Goal: Task Accomplishment & Management: Use online tool/utility

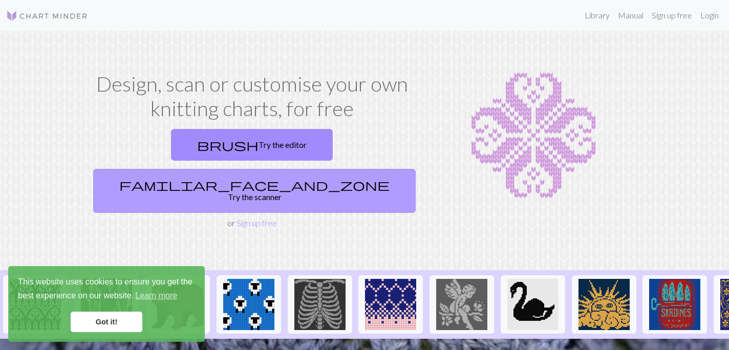
click at [333, 169] on link "familiar_face_and_zone Try the scanner" at bounding box center [254, 191] width 322 height 44
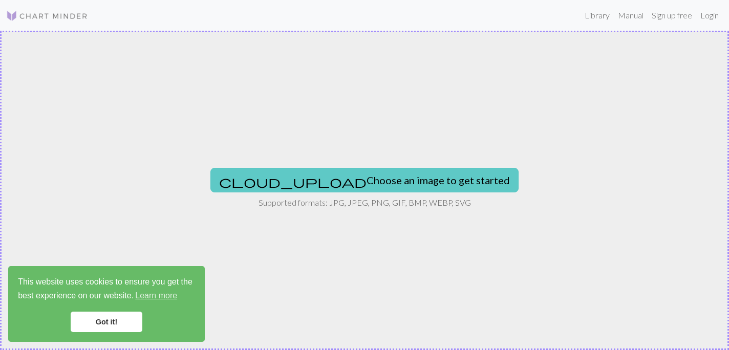
click at [329, 174] on button "cloud_upload Choose an image to get started" at bounding box center [364, 180] width 308 height 25
type input "C:\fakepath\DSC00721.JPG"
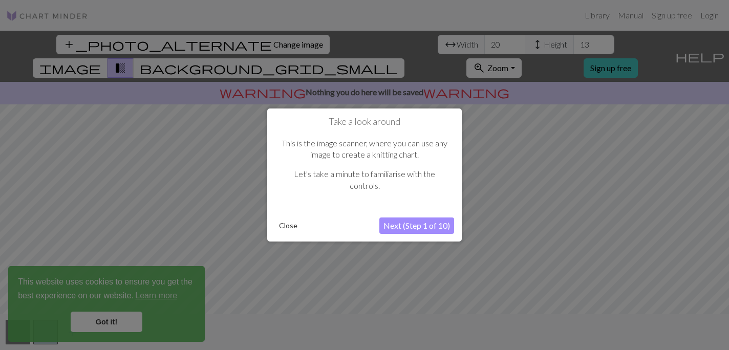
click at [403, 226] on button "Next (Step 1 of 10)" at bounding box center [416, 225] width 75 height 16
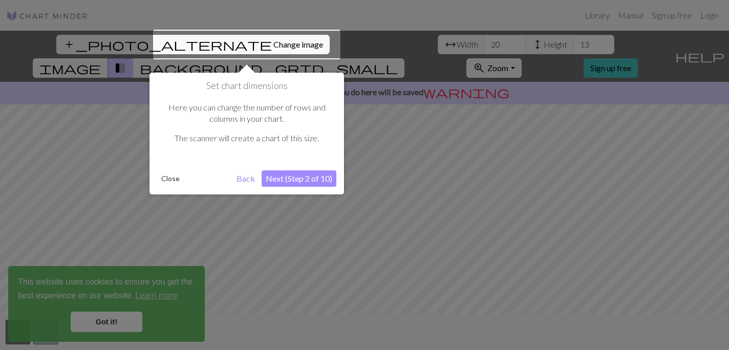
click at [317, 179] on button "Next (Step 2 of 10)" at bounding box center [298, 178] width 75 height 16
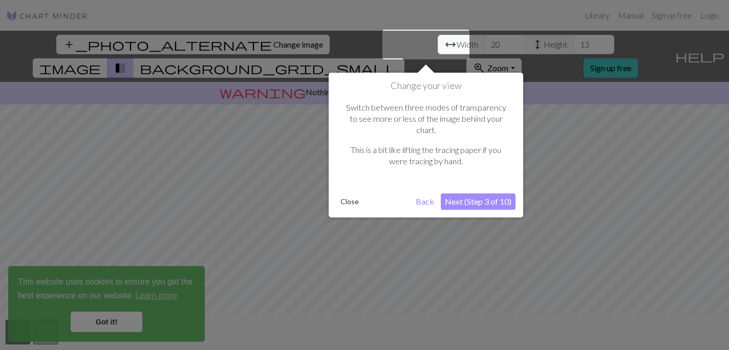
click at [486, 193] on button "Next (Step 3 of 10)" at bounding box center [477, 201] width 75 height 16
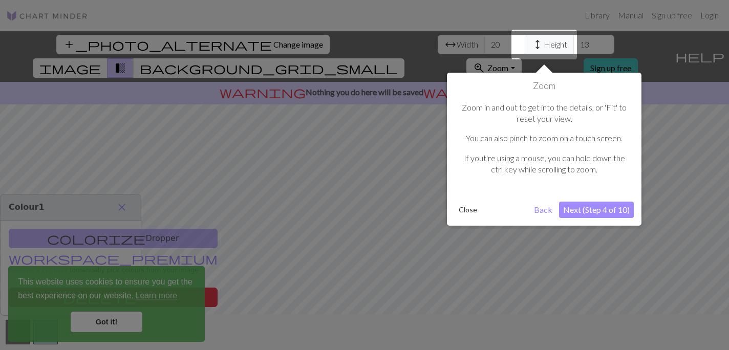
click at [599, 209] on button "Next (Step 4 of 10)" at bounding box center [596, 210] width 75 height 16
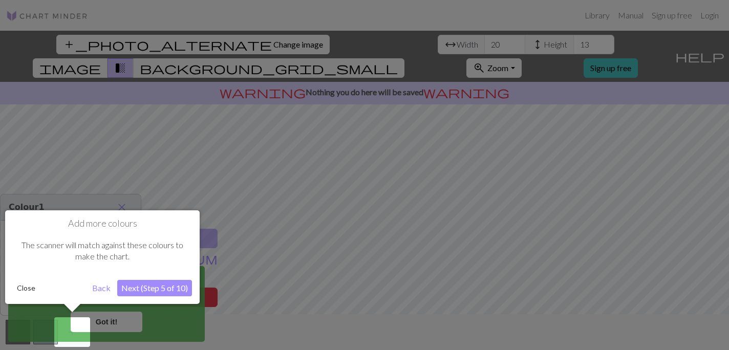
click at [170, 285] on button "Next (Step 5 of 10)" at bounding box center [154, 288] width 75 height 16
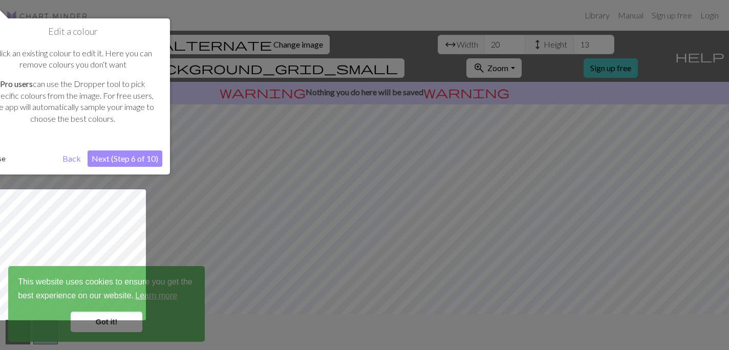
click at [137, 159] on button "Next (Step 6 of 10)" at bounding box center [124, 158] width 75 height 16
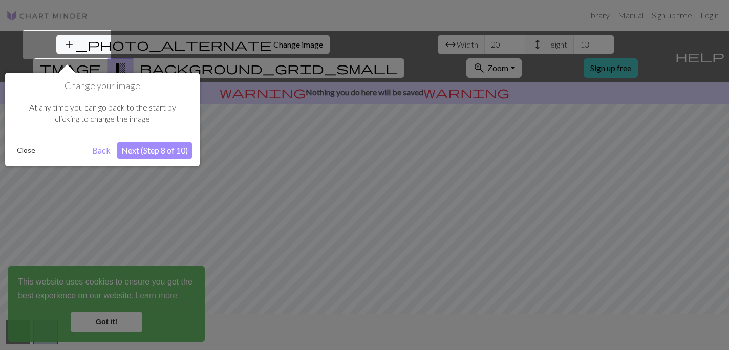
click at [173, 153] on button "Next (Step 8 of 10)" at bounding box center [154, 150] width 75 height 16
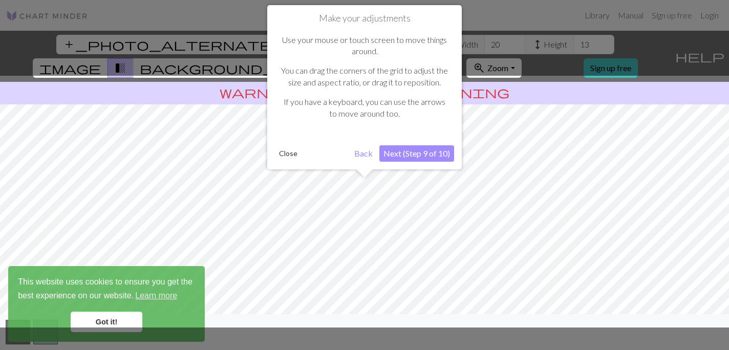
click at [422, 150] on button "Next (Step 9 of 10)" at bounding box center [416, 153] width 75 height 16
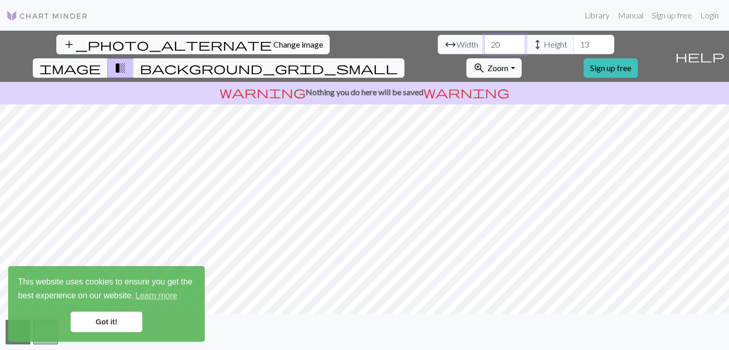
click at [484, 49] on input "20" at bounding box center [504, 44] width 41 height 19
type input "2"
type input "100"
click at [573, 52] on input "13" at bounding box center [593, 44] width 41 height 19
type input "1"
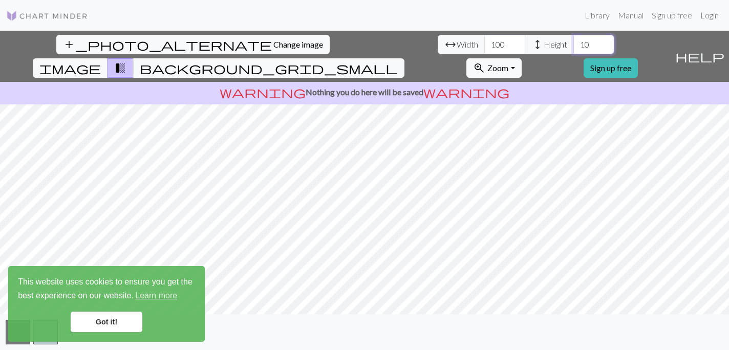
type input "10"
click at [484, 50] on input "100" at bounding box center [504, 44] width 41 height 19
type input "10"
click at [106, 320] on link "Got it!" at bounding box center [107, 322] width 72 height 20
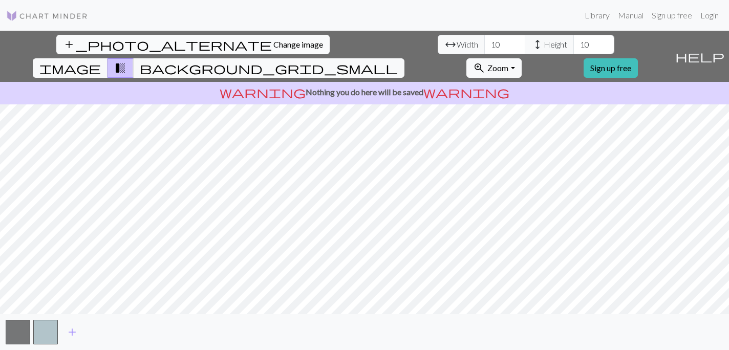
click at [273, 43] on span "Change image" at bounding box center [298, 44] width 50 height 10
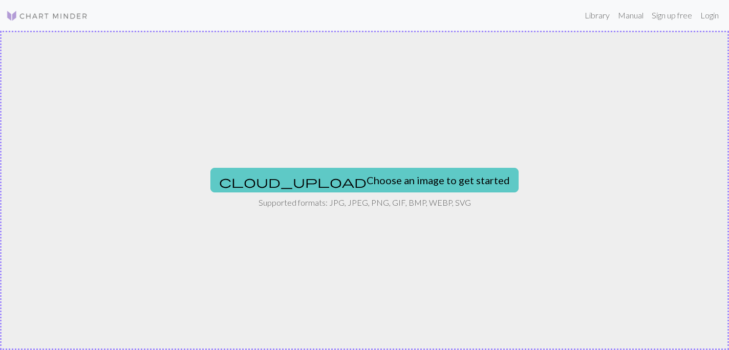
click at [389, 187] on button "cloud_upload Choose an image to get started" at bounding box center [364, 180] width 308 height 25
type input "C:\fakepath\DSC00671.JPG"
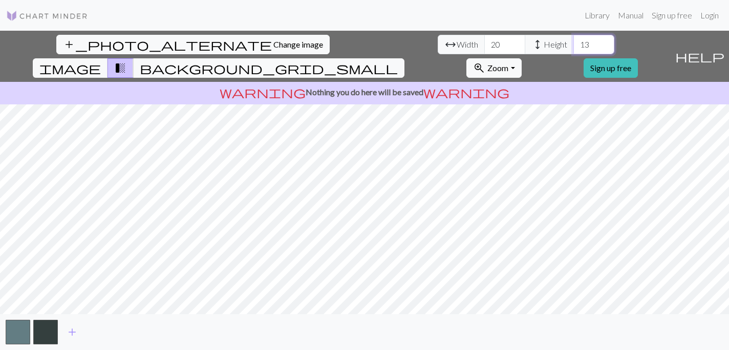
click at [573, 42] on input "13" at bounding box center [593, 44] width 41 height 19
type input "1"
type input "20"
click at [531, 46] on span "height" at bounding box center [537, 44] width 12 height 14
click at [484, 45] on input "19" at bounding box center [504, 44] width 41 height 19
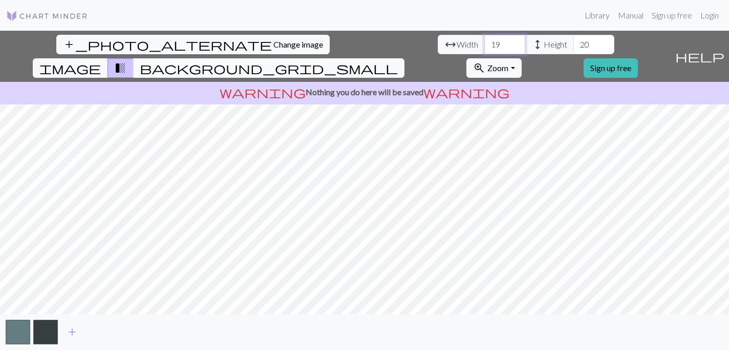
type input "1"
type input "10"
click at [573, 43] on input "20" at bounding box center [593, 44] width 41 height 19
type input "2"
type input "10"
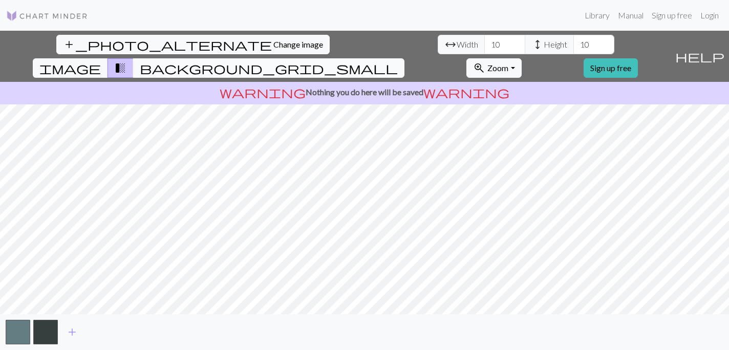
click at [398, 61] on span "background_grid_small" at bounding box center [269, 68] width 258 height 14
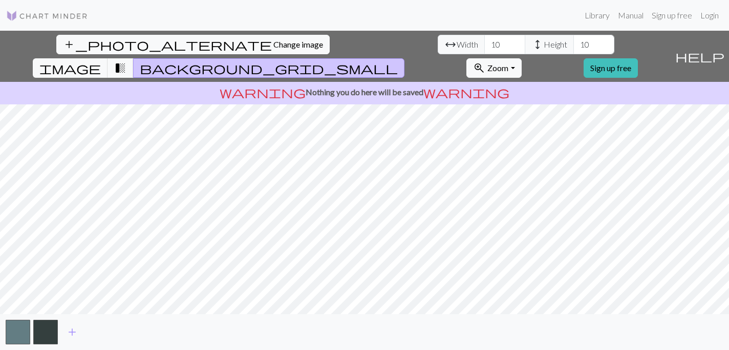
click at [398, 61] on span "background_grid_small" at bounding box center [269, 68] width 258 height 14
click at [126, 61] on span "transition_fade" at bounding box center [120, 68] width 12 height 14
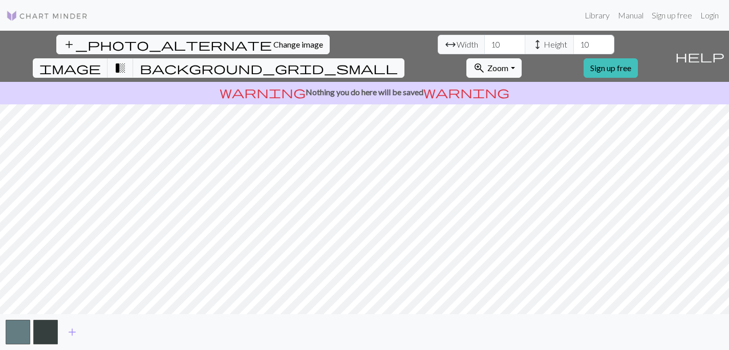
click at [403, 314] on div "add_photo_alternate Change image arrow_range Width 10 height Height 10 image tr…" at bounding box center [364, 190] width 729 height 319
click at [521, 58] on button "zoom_in Zoom Zoom" at bounding box center [493, 67] width 55 height 19
type input "9"
click at [484, 47] on input "9" at bounding box center [504, 44] width 41 height 19
click at [484, 41] on input "9" at bounding box center [504, 44] width 41 height 19
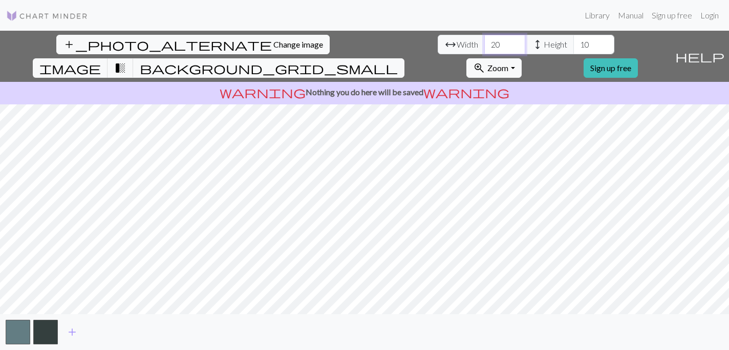
type input "20"
click at [573, 43] on input "10" at bounding box center [593, 44] width 41 height 19
type input "1"
type input "20"
click at [484, 42] on input "20" at bounding box center [504, 44] width 41 height 19
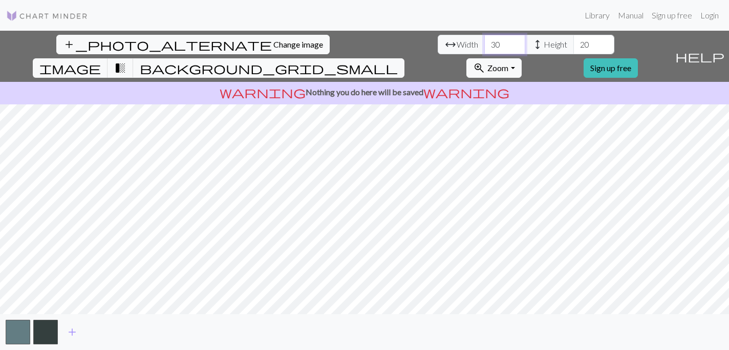
type input "30"
click at [573, 50] on input "20" at bounding box center [593, 44] width 41 height 19
type input "30"
click at [15, 335] on button "button" at bounding box center [18, 332] width 25 height 25
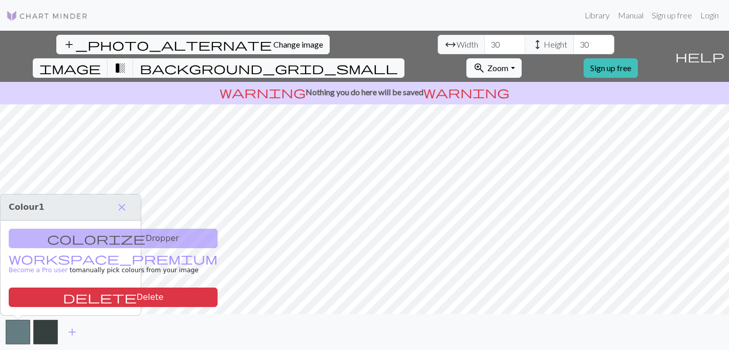
click at [106, 241] on div "colorize Dropper workspace_premium Become a Pro user to manually pick colours f…" at bounding box center [71, 268] width 140 height 95
click at [129, 201] on button "close" at bounding box center [121, 207] width 21 height 17
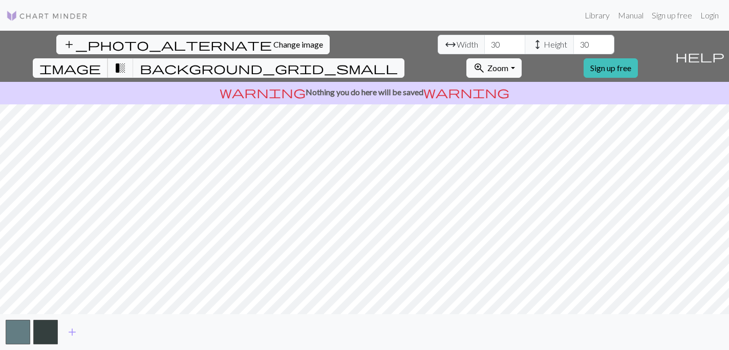
click at [101, 61] on span "image" at bounding box center [69, 68] width 61 height 14
click at [48, 339] on button "button" at bounding box center [45, 332] width 25 height 25
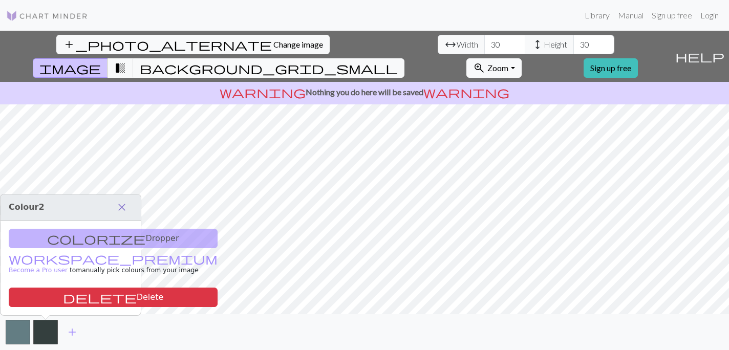
click at [125, 207] on span "close" at bounding box center [122, 207] width 12 height 14
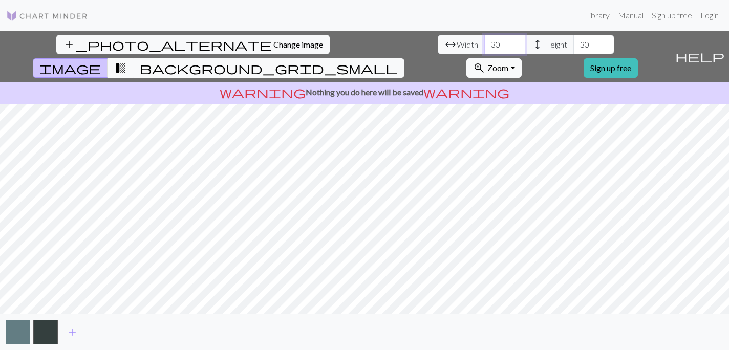
click at [484, 46] on input "30" at bounding box center [504, 44] width 41 height 19
type input "3"
type input "20"
click at [573, 49] on input "29" at bounding box center [593, 44] width 41 height 19
type input "28"
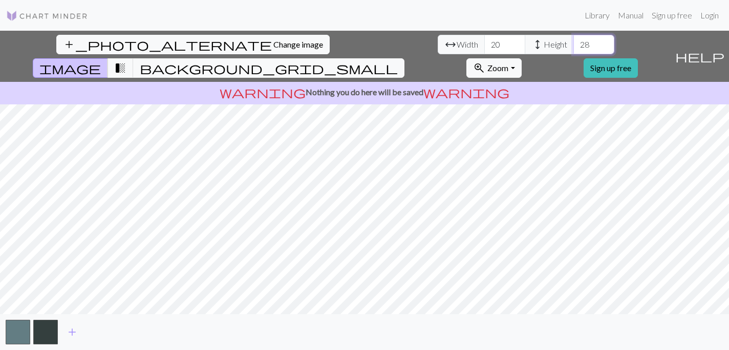
click at [573, 49] on input "28" at bounding box center [593, 44] width 41 height 19
click at [637, 58] on link "Sign up free" at bounding box center [610, 67] width 54 height 19
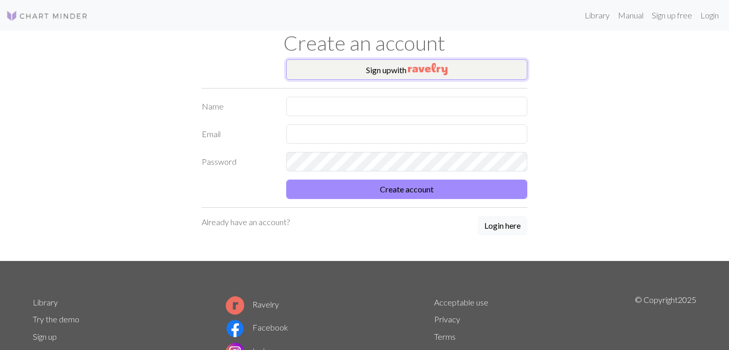
click at [416, 71] on img "button" at bounding box center [427, 69] width 39 height 12
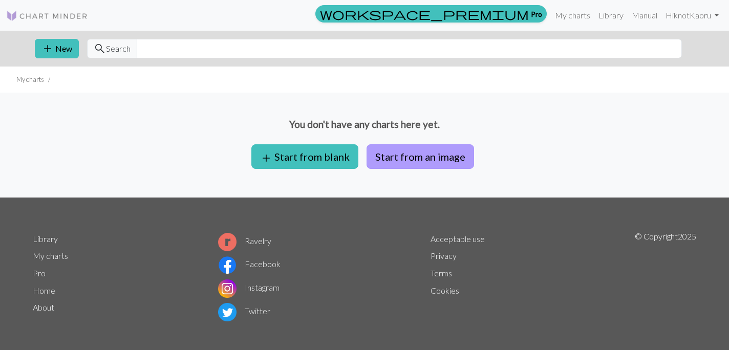
click at [404, 154] on button "Start from an image" at bounding box center [419, 156] width 107 height 25
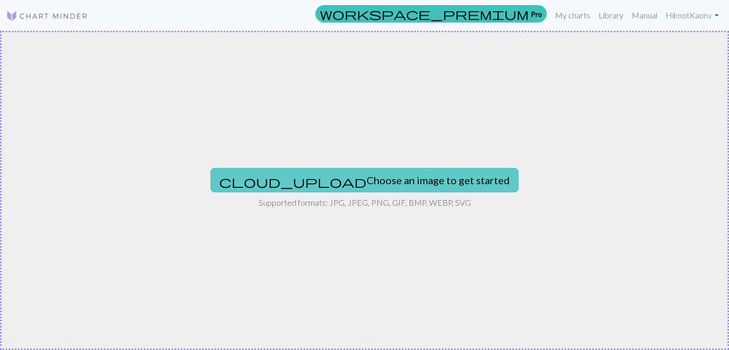
click at [390, 179] on button "cloud_upload Choose an image to get started" at bounding box center [364, 180] width 308 height 25
type input "C:\fakepath\DSC00671.JPG"
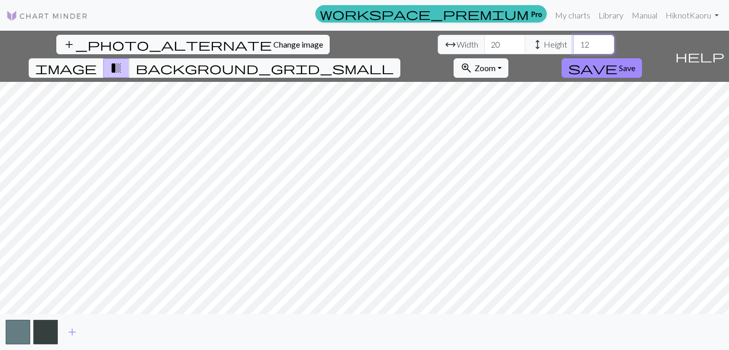
click at [573, 47] on input "12" at bounding box center [593, 44] width 41 height 19
click at [573, 45] on input "12" at bounding box center [593, 44] width 41 height 19
type input "1"
type input "28"
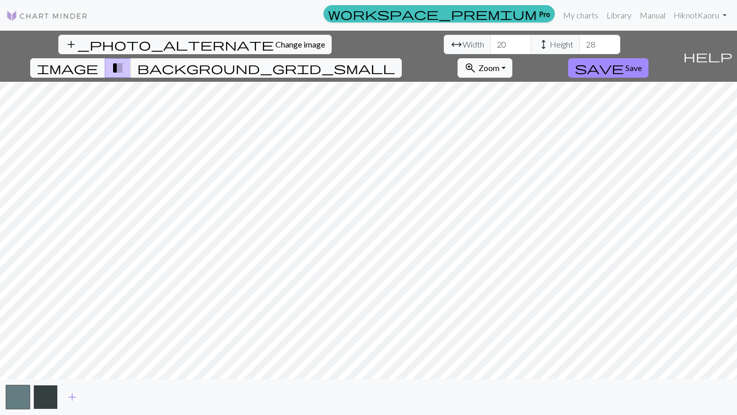
click at [33, 349] on button "button" at bounding box center [45, 397] width 25 height 25
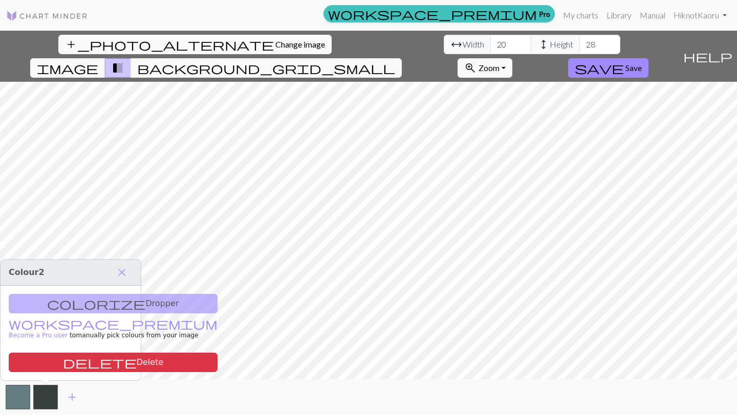
click at [294, 223] on div "add_photo_alternate Change image arrow_range Width 20 height Height 28 image tr…" at bounding box center [368, 223] width 737 height 385
click at [648, 58] on button "save Save" at bounding box center [608, 67] width 80 height 19
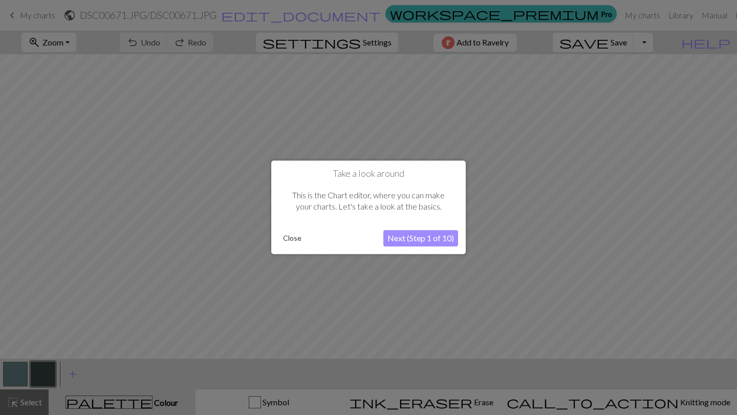
click at [431, 239] on button "Next (Step 1 of 10)" at bounding box center [420, 239] width 75 height 16
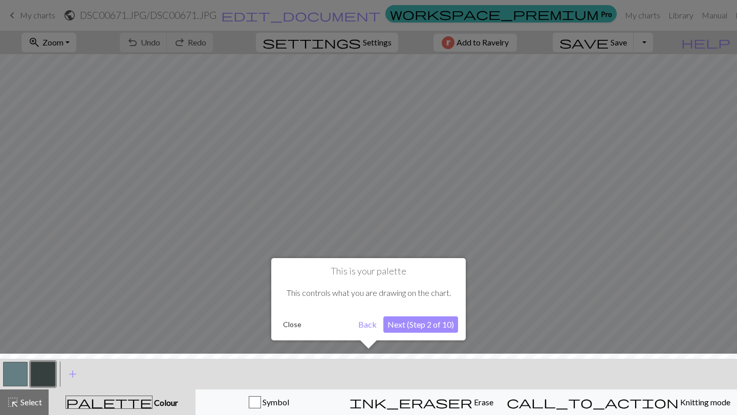
click at [416, 334] on div "This is your palette This controls what you are drawing on the chart. Close Bac…" at bounding box center [368, 299] width 194 height 82
click at [411, 327] on button "Next (Step 2 of 10)" at bounding box center [420, 325] width 75 height 16
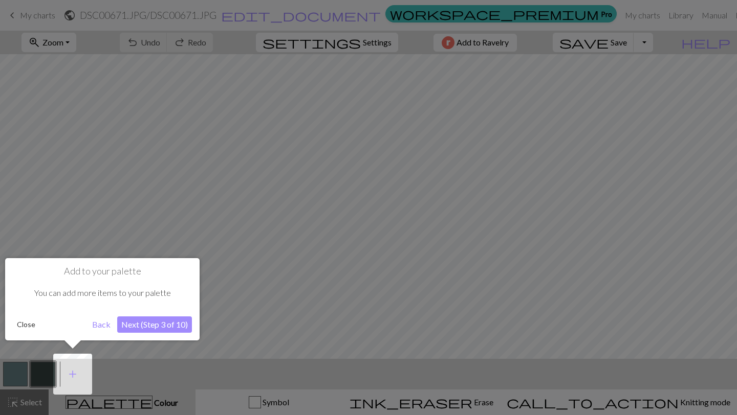
click at [25, 323] on button "Close" at bounding box center [26, 324] width 27 height 15
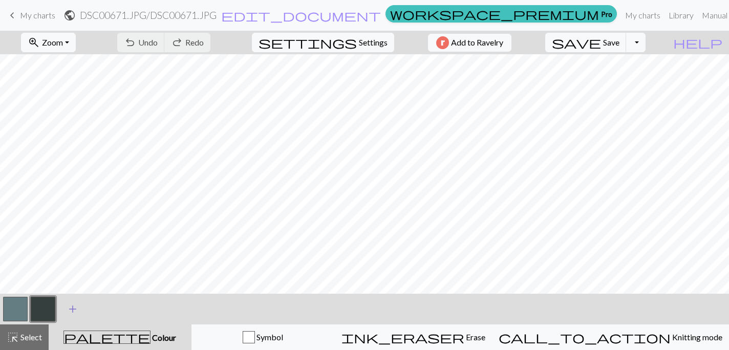
click at [76, 302] on span "add" at bounding box center [73, 309] width 12 height 14
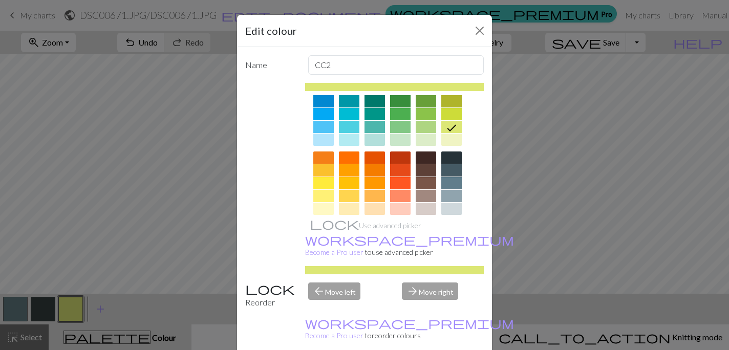
scroll to position [171, 0]
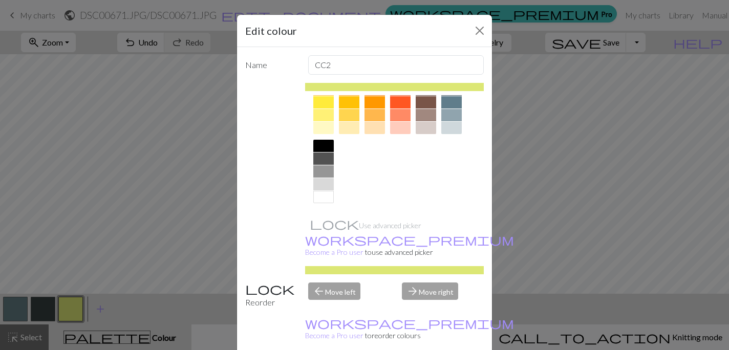
click at [326, 199] on div at bounding box center [323, 197] width 20 height 12
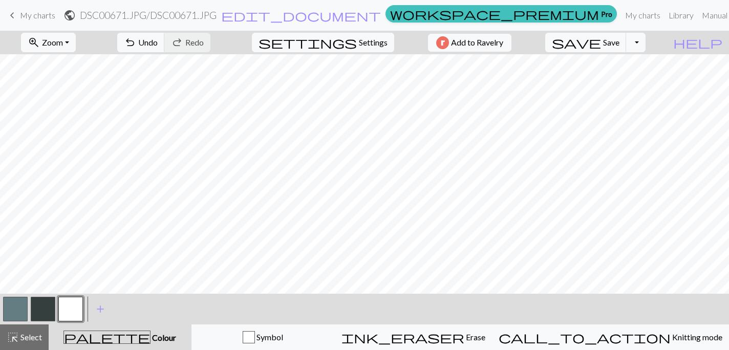
click at [36, 314] on button "button" at bounding box center [43, 309] width 25 height 25
click at [40, 307] on button "button" at bounding box center [43, 309] width 25 height 25
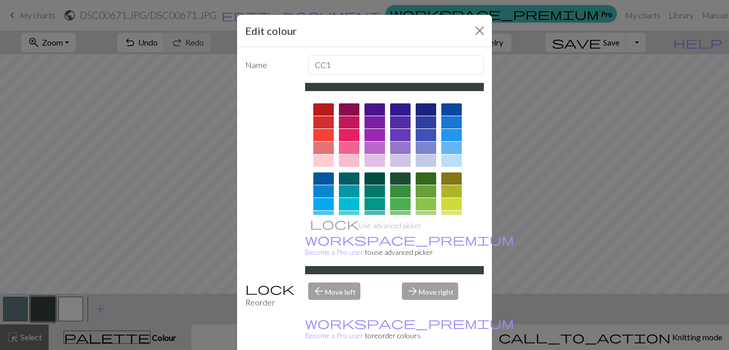
click at [324, 175] on div at bounding box center [323, 178] width 20 height 12
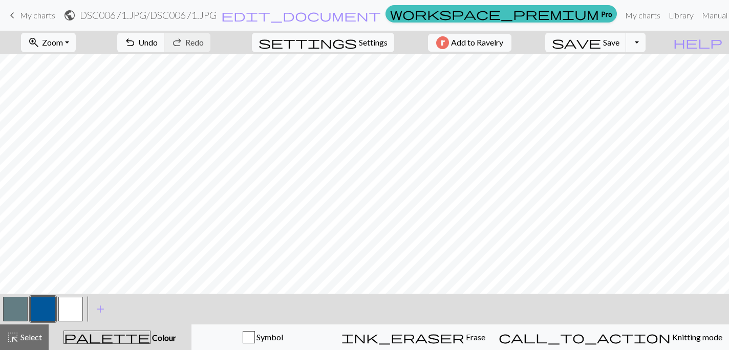
click at [7, 308] on button "button" at bounding box center [15, 309] width 25 height 25
click at [19, 307] on button "button" at bounding box center [15, 309] width 25 height 25
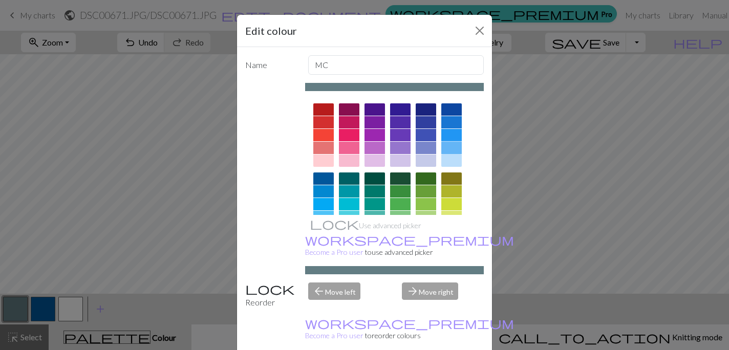
click at [453, 151] on div at bounding box center [451, 148] width 20 height 12
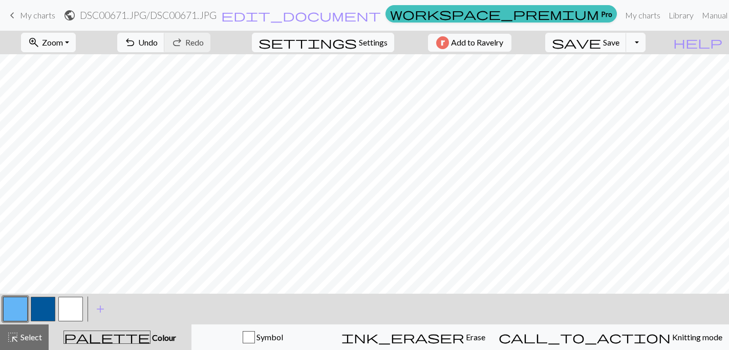
click at [41, 311] on button "button" at bounding box center [43, 309] width 25 height 25
click at [42, 307] on button "button" at bounding box center [43, 309] width 25 height 25
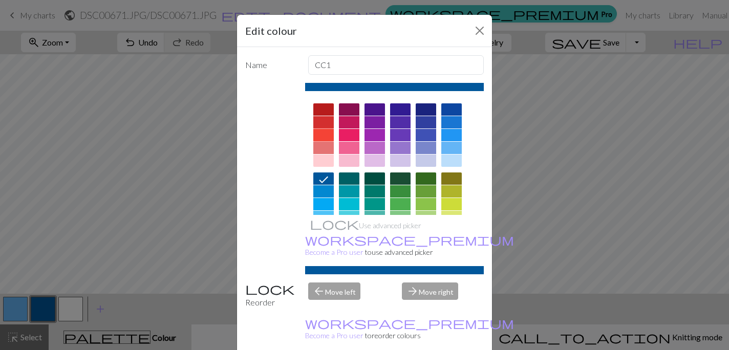
click at [324, 133] on div at bounding box center [323, 135] width 20 height 12
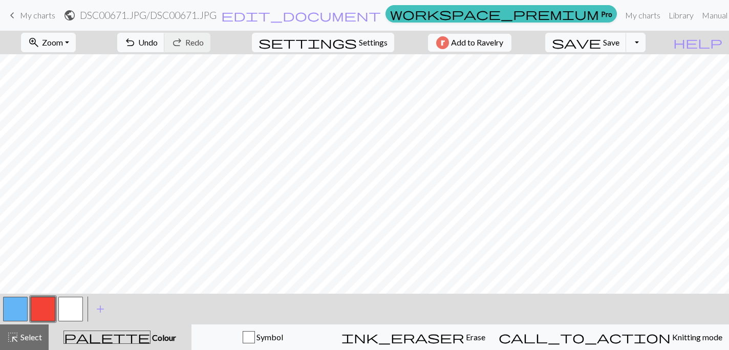
click at [42, 309] on button "button" at bounding box center [43, 309] width 25 height 25
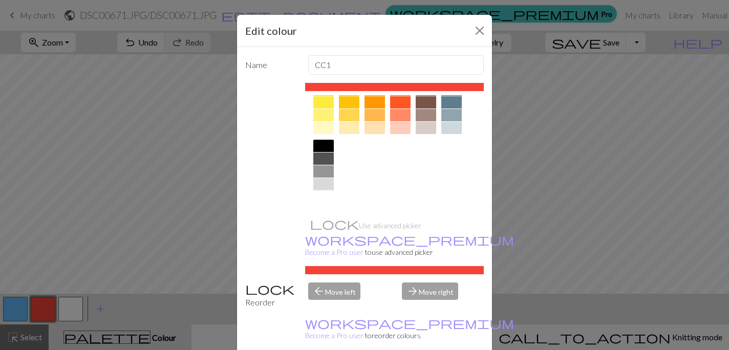
click at [324, 199] on div at bounding box center [323, 197] width 20 height 12
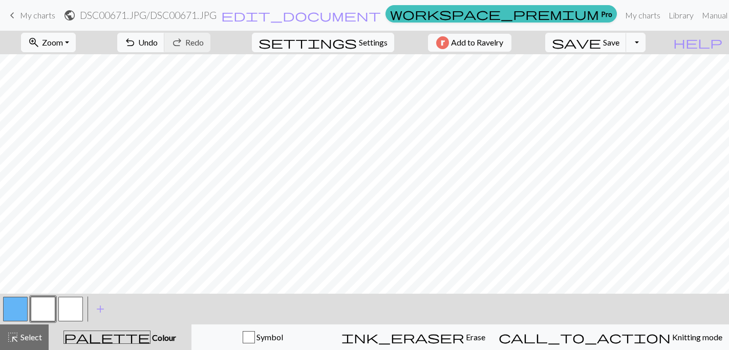
click at [68, 310] on button "button" at bounding box center [70, 309] width 25 height 25
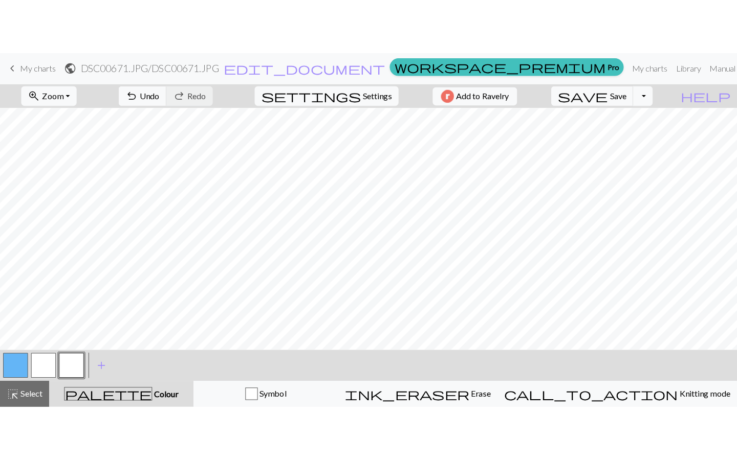
scroll to position [93, 0]
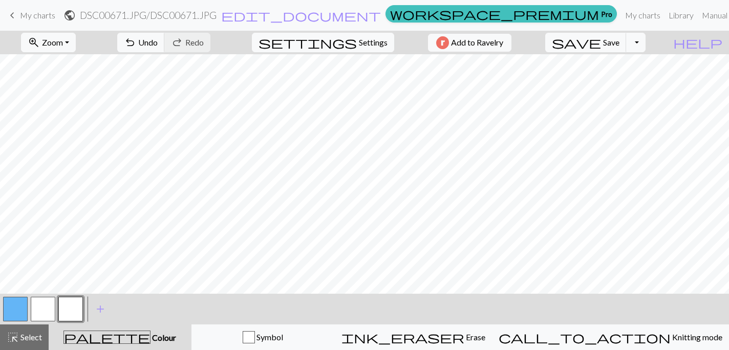
click at [69, 309] on button "button" at bounding box center [70, 309] width 25 height 25
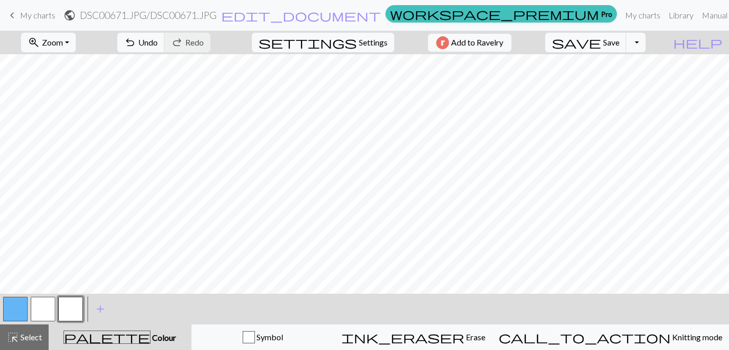
click at [38, 307] on button "button" at bounding box center [43, 309] width 25 height 25
click at [71, 306] on button "button" at bounding box center [70, 309] width 25 height 25
click at [70, 306] on button "button" at bounding box center [70, 309] width 25 height 25
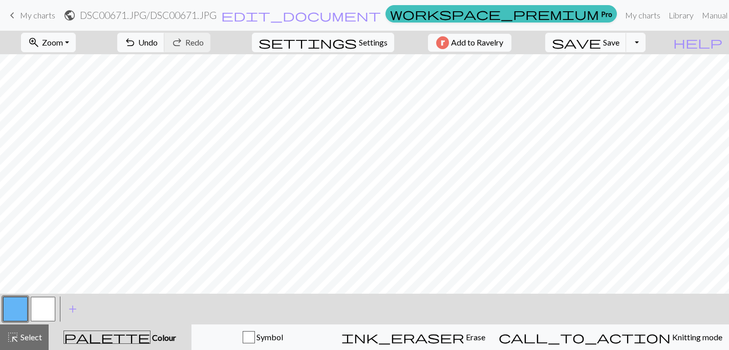
click at [47, 307] on button "button" at bounding box center [43, 309] width 25 height 25
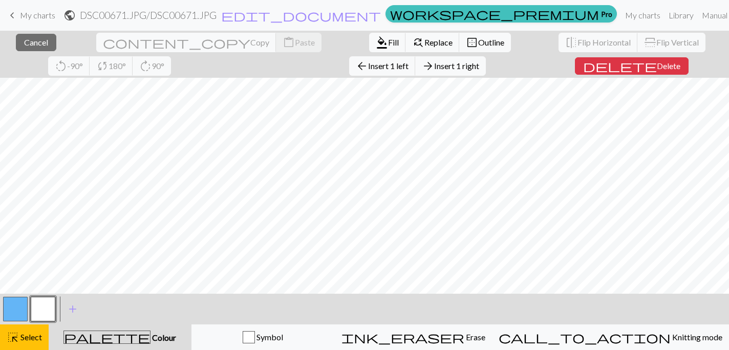
click at [47, 302] on button "button" at bounding box center [43, 309] width 25 height 25
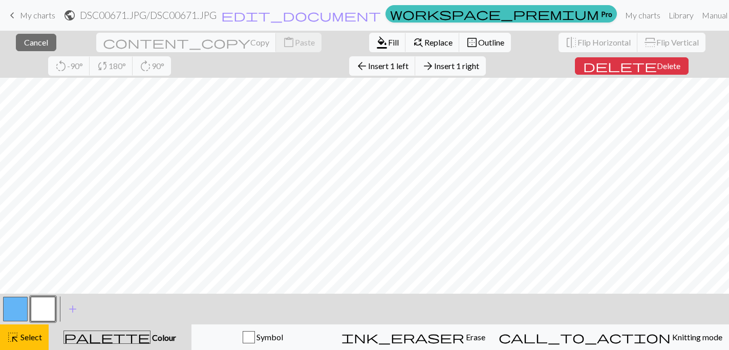
click at [210, 240] on div "close Cancel content_copy Copy content_paste Paste format_color_fill Fill find_…" at bounding box center [364, 190] width 729 height 319
click at [32, 347] on button "highlight_alt Select Select" at bounding box center [24, 337] width 49 height 26
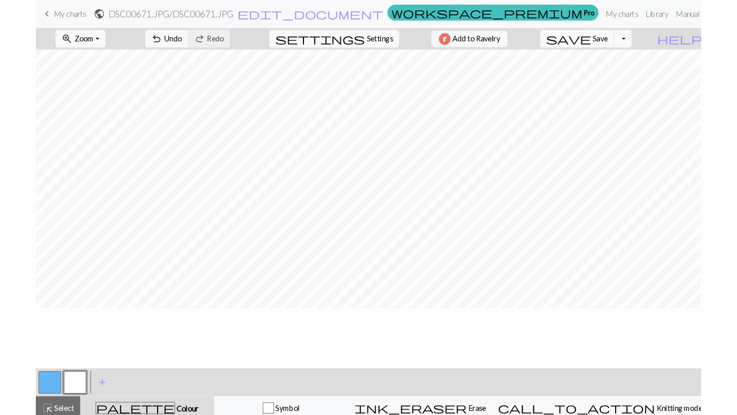
scroll to position [0, 0]
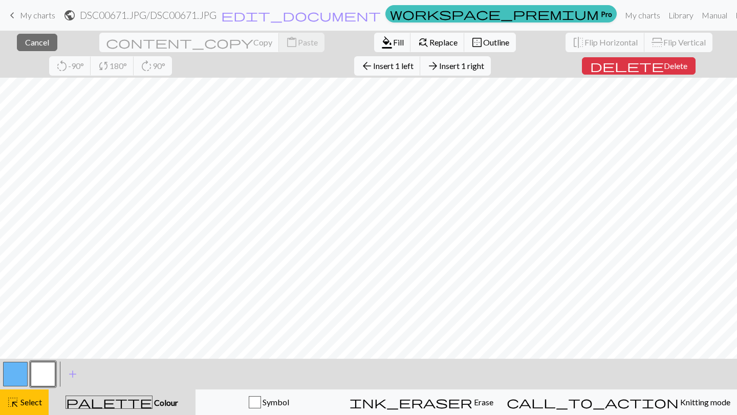
click at [168, 349] on div "palette Colour Colour" at bounding box center [122, 402] width 135 height 13
click at [152, 349] on span "Colour" at bounding box center [165, 403] width 26 height 10
click at [232, 259] on div "close Cancel content_copy Copy content_paste Paste format_color_fill Fill find_…" at bounding box center [368, 223] width 737 height 385
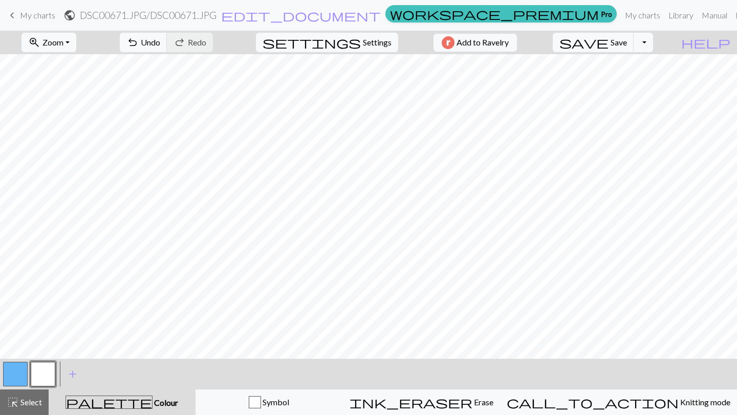
click at [224, 195] on div "zoom_in Zoom Zoom Fit all Fit width Fit height 50% 100% 150% 200% undo Undo Und…" at bounding box center [368, 223] width 737 height 385
click at [27, 349] on button "button" at bounding box center [15, 374] width 25 height 25
click at [27, 349] on span "Select" at bounding box center [30, 403] width 23 height 10
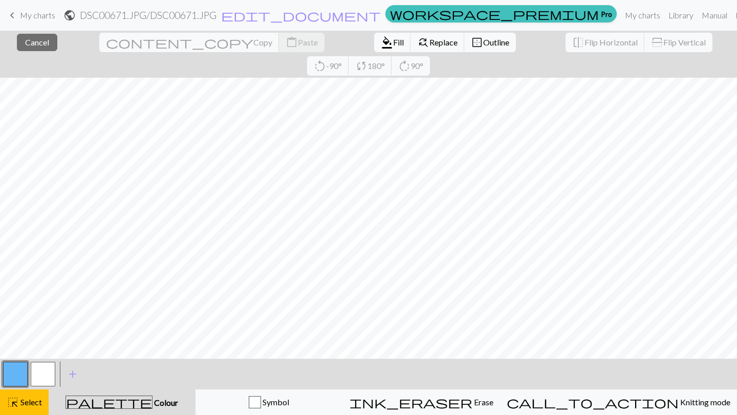
click at [50, 349] on button "button" at bounding box center [43, 374] width 25 height 25
click at [374, 50] on button "format_color_fill Fill" at bounding box center [392, 42] width 37 height 19
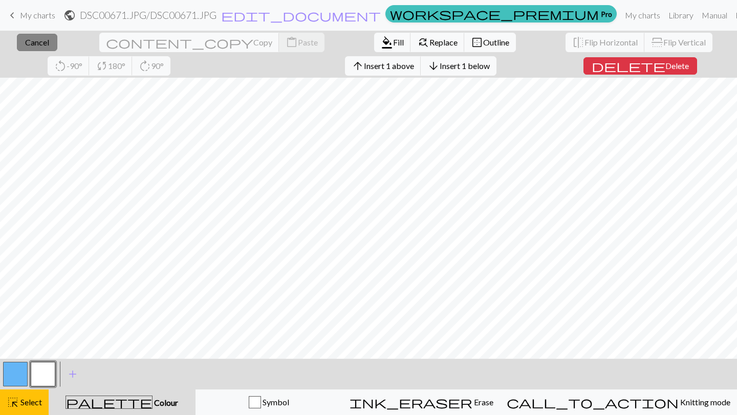
click at [42, 43] on button "close Cancel" at bounding box center [37, 42] width 40 height 17
click at [30, 40] on span "Cancel" at bounding box center [37, 42] width 24 height 10
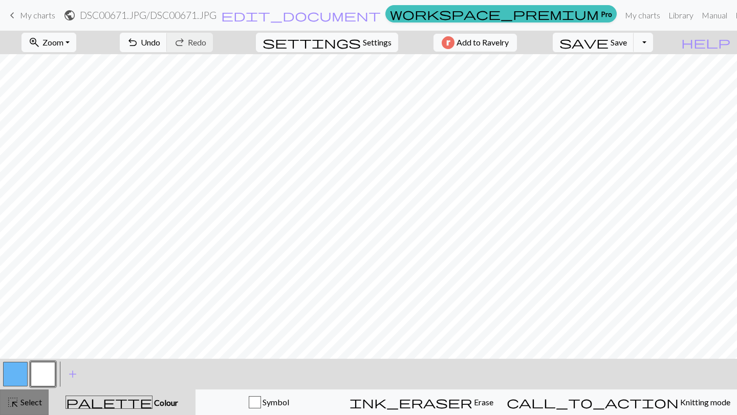
click at [39, 349] on span "Select" at bounding box center [30, 403] width 23 height 10
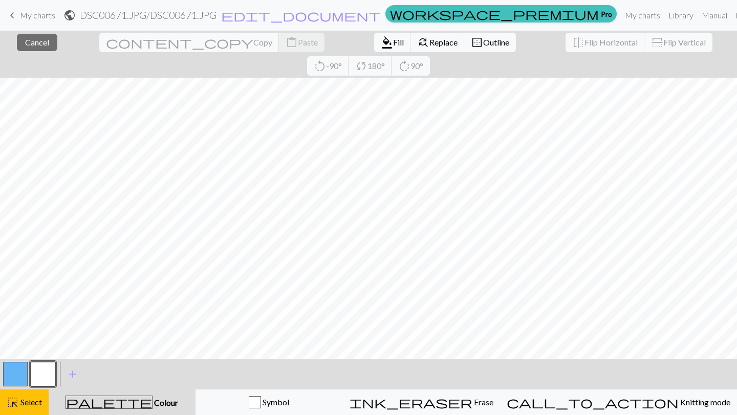
click at [49, 349] on button "button" at bounding box center [43, 374] width 25 height 25
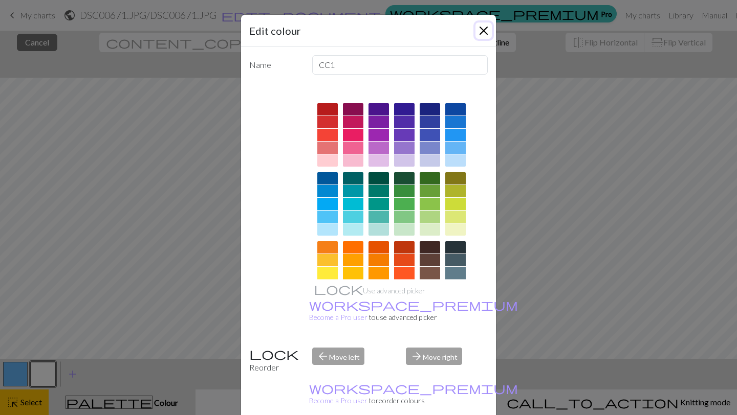
click at [484, 35] on button "Close" at bounding box center [483, 31] width 16 height 16
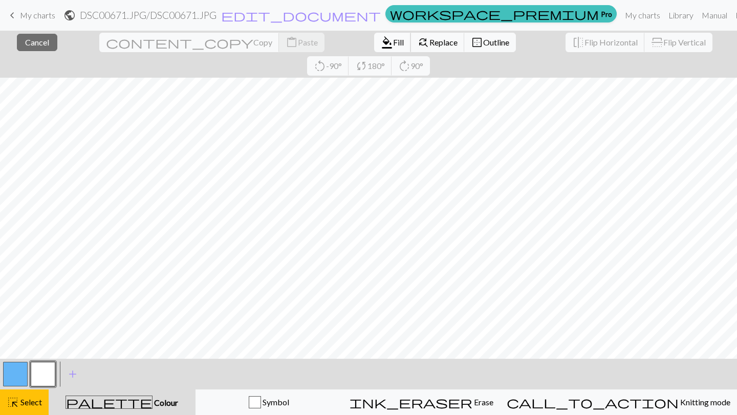
click at [374, 49] on button "format_color_fill Fill" at bounding box center [392, 42] width 37 height 19
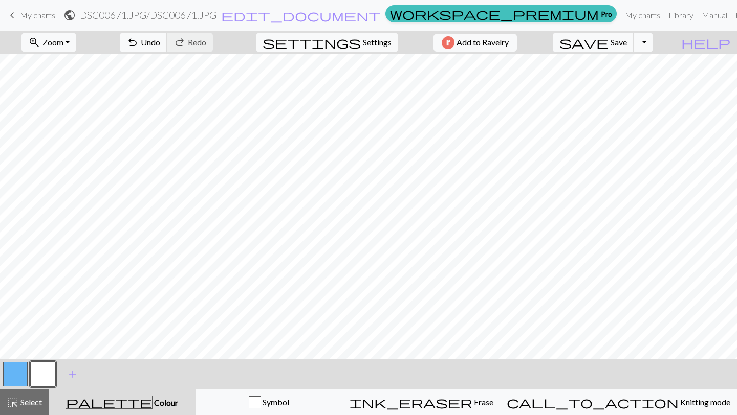
click at [11, 349] on button "button" at bounding box center [15, 374] width 25 height 25
click at [45, 349] on button "button" at bounding box center [43, 374] width 25 height 25
click at [16, 349] on button "button" at bounding box center [15, 374] width 25 height 25
click at [37, 349] on button "button" at bounding box center [43, 374] width 25 height 25
click at [10, 349] on button "button" at bounding box center [15, 374] width 25 height 25
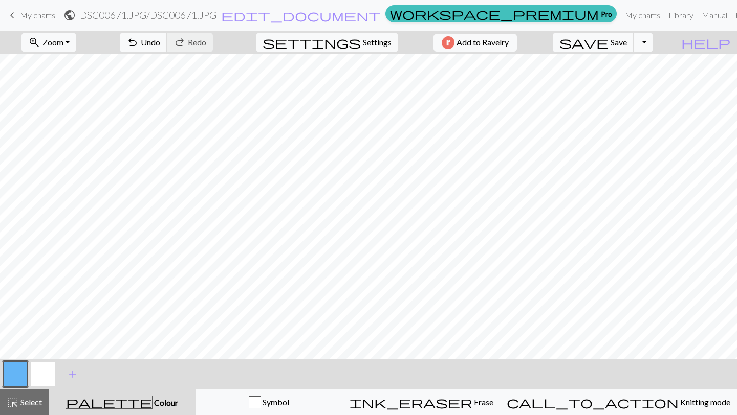
click at [45, 349] on button "button" at bounding box center [43, 374] width 25 height 25
click at [19, 349] on button "button" at bounding box center [15, 374] width 25 height 25
click at [48, 349] on button "button" at bounding box center [43, 374] width 25 height 25
click at [2, 349] on div at bounding box center [16, 375] width 28 height 28
click at [12, 349] on button "button" at bounding box center [15, 374] width 25 height 25
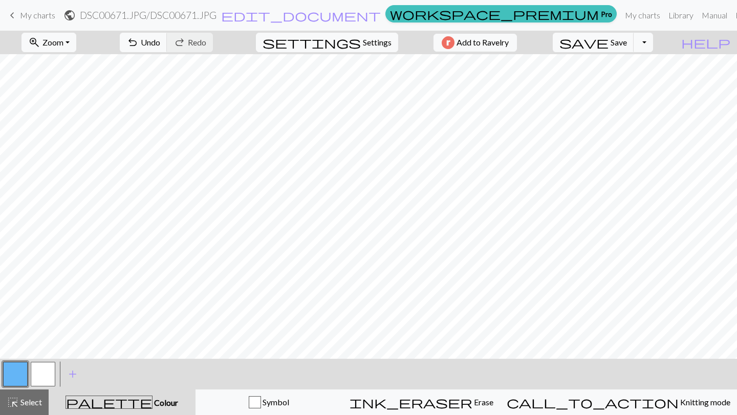
click at [42, 349] on button "button" at bounding box center [43, 374] width 25 height 25
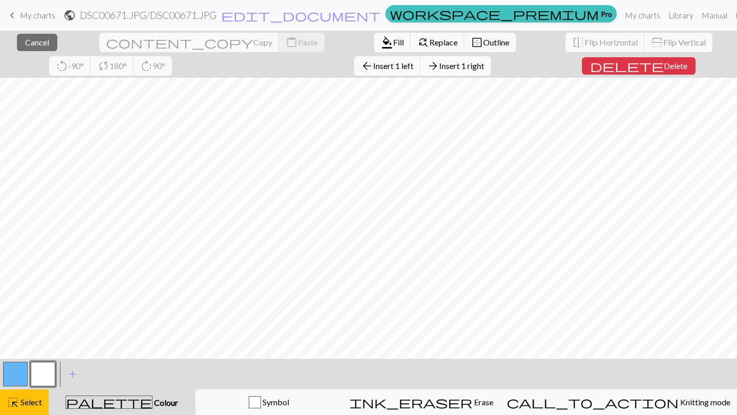
click at [439, 67] on span "Insert 1 right" at bounding box center [461, 66] width 45 height 10
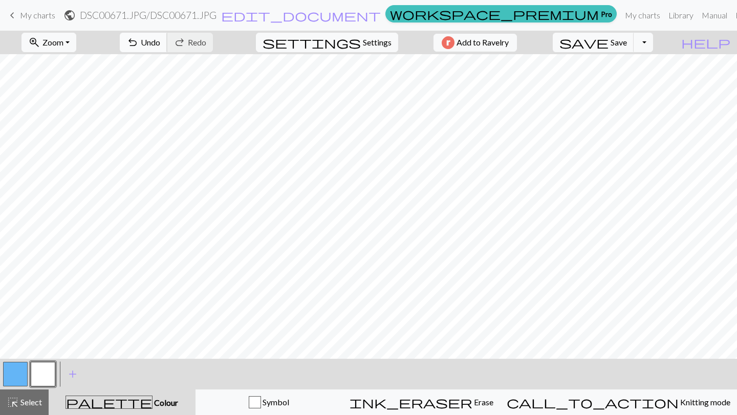
click at [160, 40] on span "Undo" at bounding box center [150, 42] width 19 height 10
click at [374, 38] on span "Settings" at bounding box center [377, 42] width 29 height 12
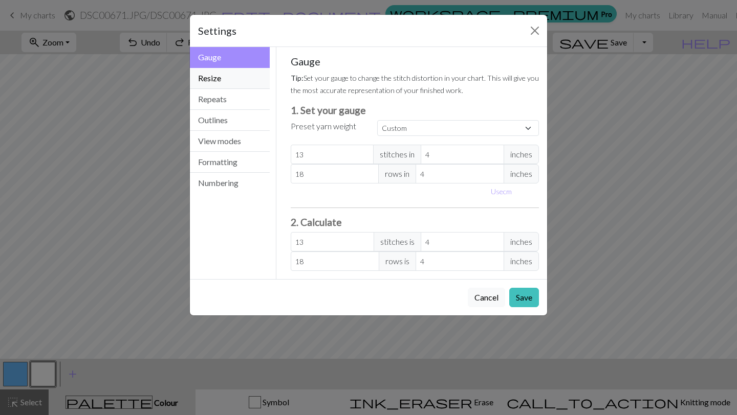
click at [243, 84] on button "Resize" at bounding box center [230, 78] width 80 height 21
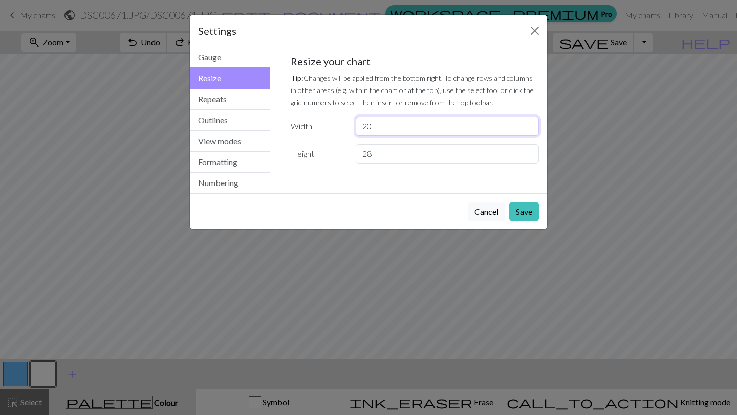
click at [385, 126] on input "20" at bounding box center [447, 126] width 183 height 19
type input "21"
click at [402, 151] on input "28" at bounding box center [447, 153] width 183 height 19
type input "29"
click at [530, 210] on button "Save" at bounding box center [524, 211] width 30 height 19
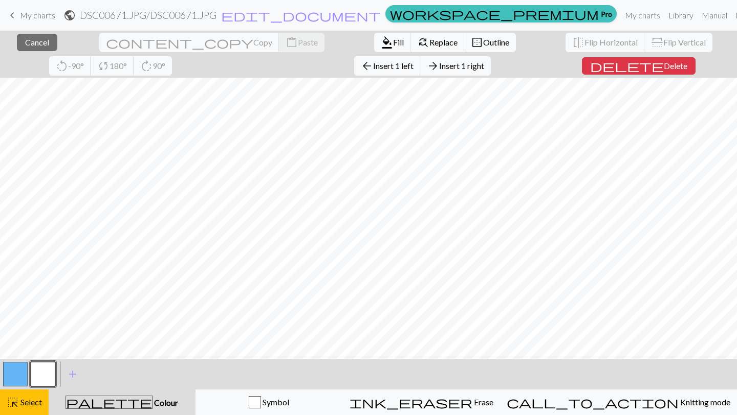
click at [16, 349] on button "button" at bounding box center [15, 374] width 25 height 25
click at [384, 278] on div "close Cancel content_copy Copy content_paste Paste format_color_fill Fill find_…" at bounding box center [368, 223] width 737 height 385
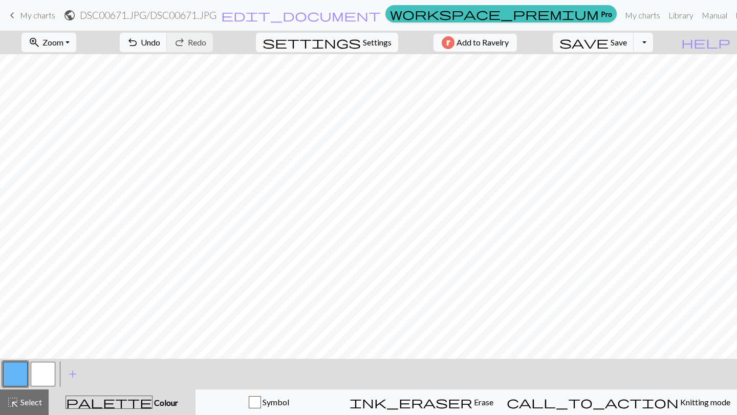
click at [9, 349] on button "button" at bounding box center [15, 374] width 25 height 25
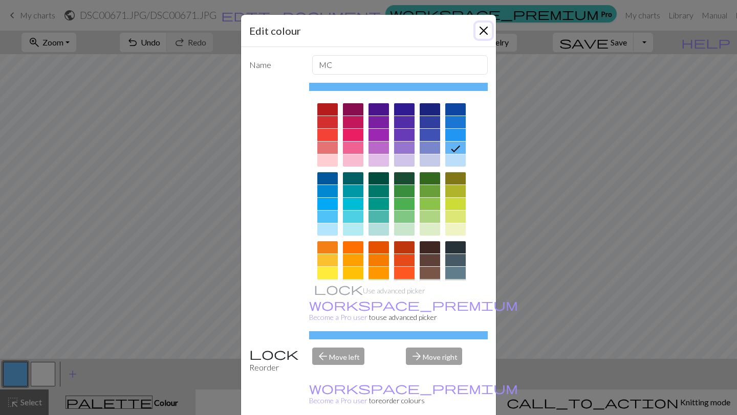
click at [482, 34] on button "Close" at bounding box center [483, 31] width 16 height 16
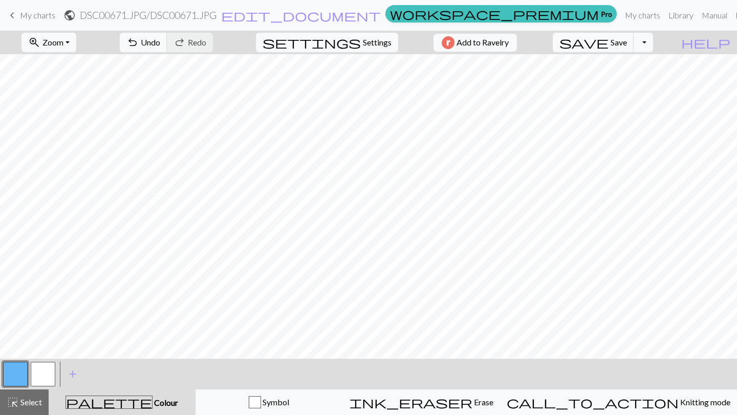
click at [43, 349] on button "button" at bounding box center [43, 374] width 25 height 25
click at [10, 349] on button "button" at bounding box center [15, 374] width 25 height 25
click at [40, 349] on button "button" at bounding box center [43, 374] width 25 height 25
click at [6, 349] on button "button" at bounding box center [15, 374] width 25 height 25
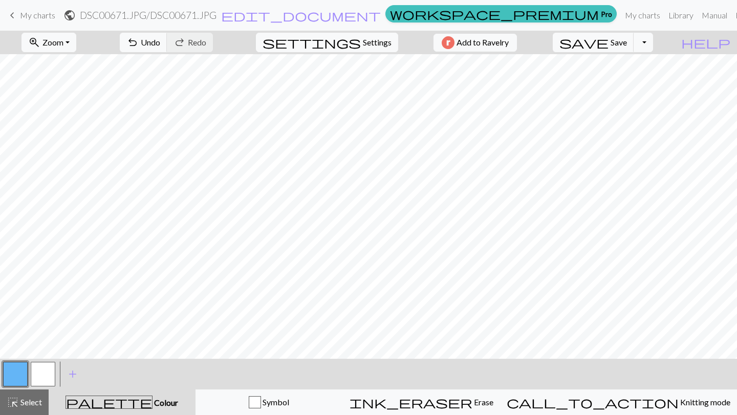
click at [48, 349] on button "button" at bounding box center [43, 374] width 25 height 25
click at [12, 349] on button "button" at bounding box center [15, 374] width 25 height 25
click at [43, 349] on button "button" at bounding box center [43, 374] width 25 height 25
click at [3, 349] on div at bounding box center [16, 375] width 28 height 28
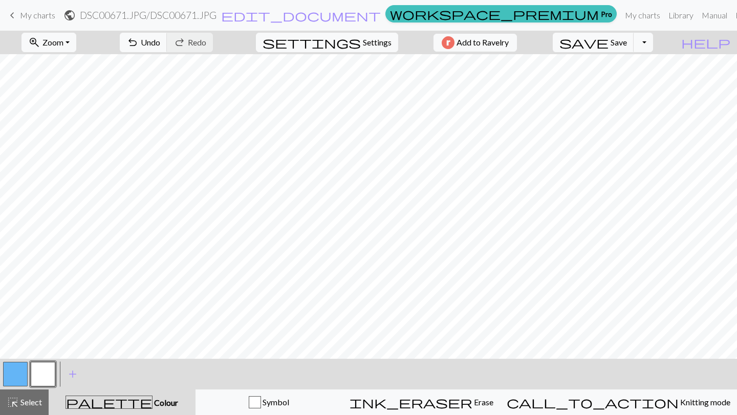
click at [19, 349] on button "button" at bounding box center [15, 374] width 25 height 25
click at [51, 349] on button "button" at bounding box center [43, 374] width 25 height 25
click at [350, 43] on span "settings" at bounding box center [311, 42] width 98 height 14
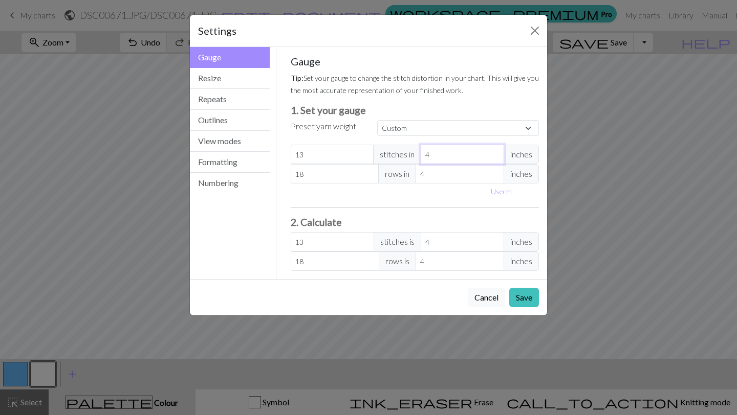
click at [444, 156] on input "4" at bounding box center [462, 154] width 83 height 19
click at [520, 161] on span "inches" at bounding box center [520, 154] width 35 height 19
click at [500, 189] on button "Use cm" at bounding box center [501, 192] width 30 height 16
type input "10.16"
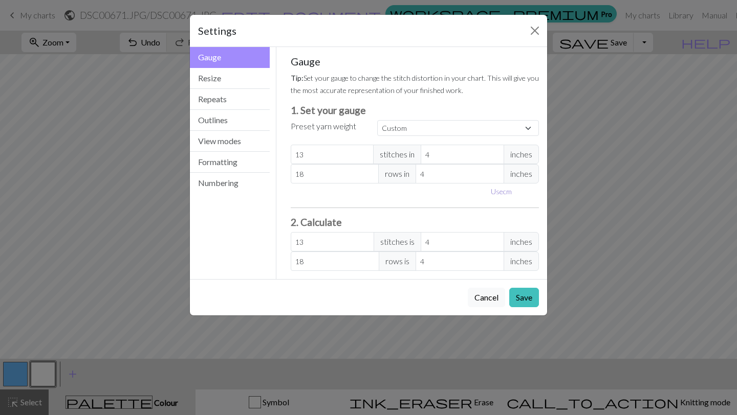
type input "10.16"
click at [464, 158] on input "10.16" at bounding box center [470, 154] width 89 height 19
type input "10.1"
type input "13.08"
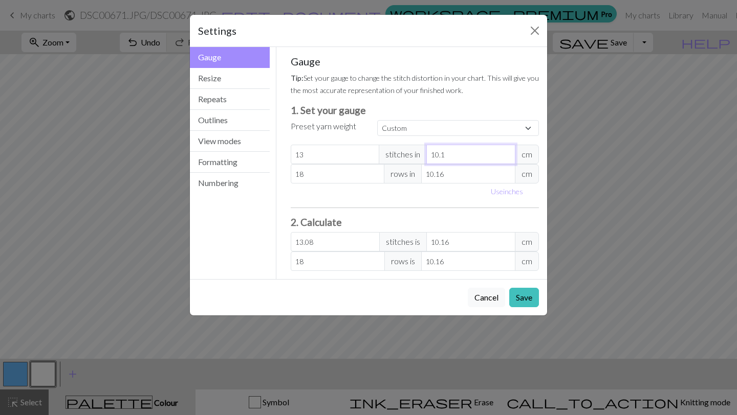
type input "10"
type input "13.21"
type input "10"
click at [476, 171] on input "10.16" at bounding box center [468, 173] width 94 height 19
type input "10.1"
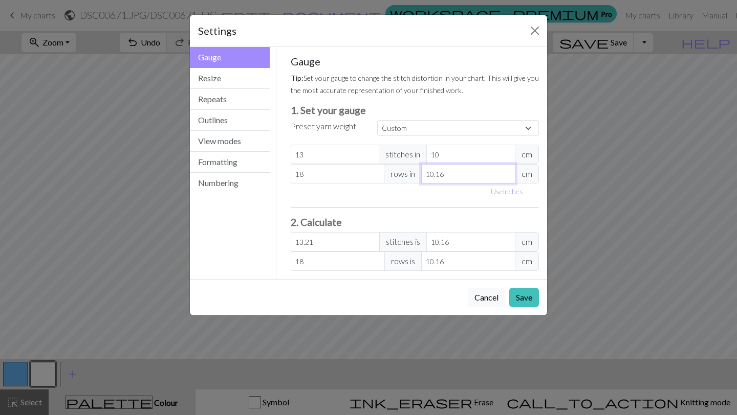
type input "18.11"
type input "10"
type input "18.29"
type input "10"
click at [365, 153] on input "13" at bounding box center [335, 154] width 89 height 19
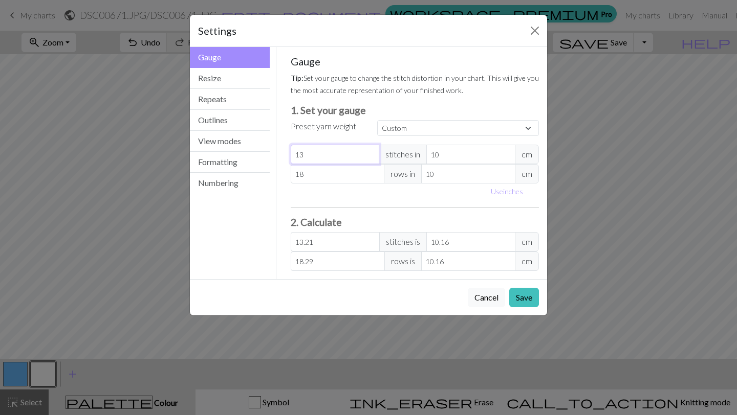
type input "1"
type input "1.02"
type input "0"
type input "2"
type input "2.03"
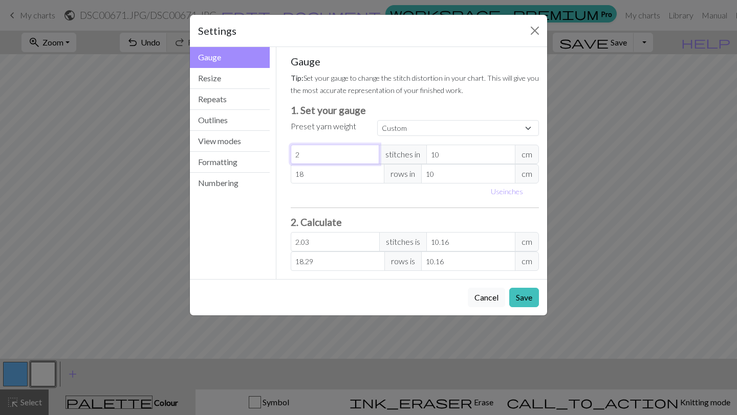
type input "21"
type input "21.34"
type input "21"
click at [362, 170] on input "18" at bounding box center [338, 173] width 94 height 19
type input "1"
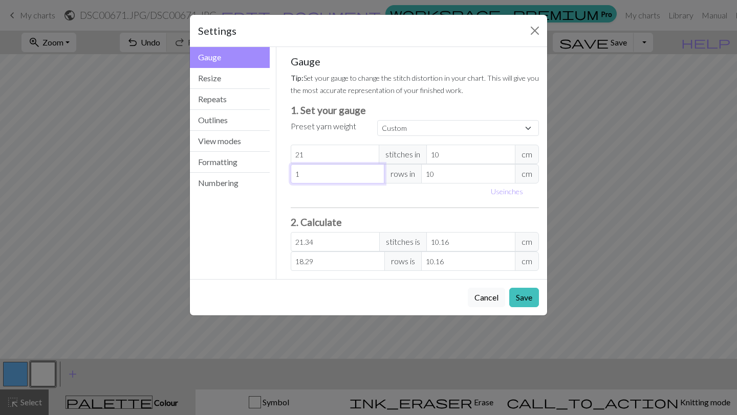
type input "1.02"
type input "0"
type input "2"
type input "2.03"
type input "29"
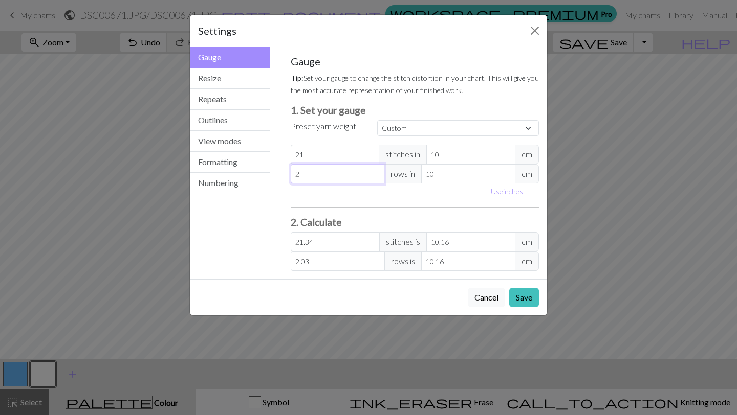
type input "29.46"
type input "29"
click at [466, 205] on div "Gauge Tip: Set your gauge to change the stitch distortion in your chart. This w…" at bounding box center [415, 163] width 249 height 216
click at [518, 294] on button "Save" at bounding box center [524, 297] width 30 height 19
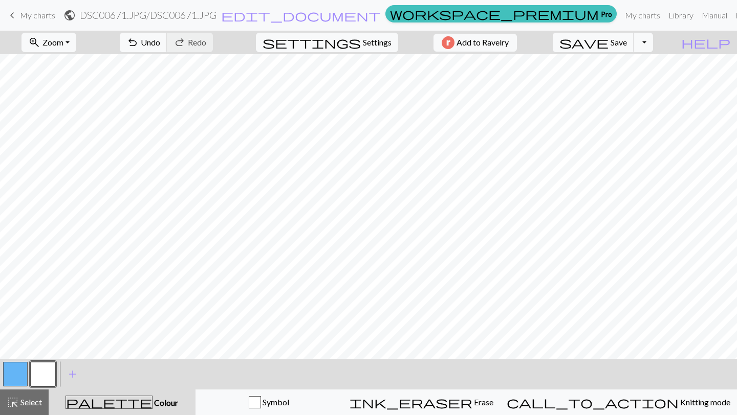
click at [8, 349] on button "button" at bounding box center [15, 374] width 25 height 25
click at [42, 349] on button "button" at bounding box center [43, 374] width 25 height 25
click at [74, 349] on span "add" at bounding box center [73, 374] width 12 height 14
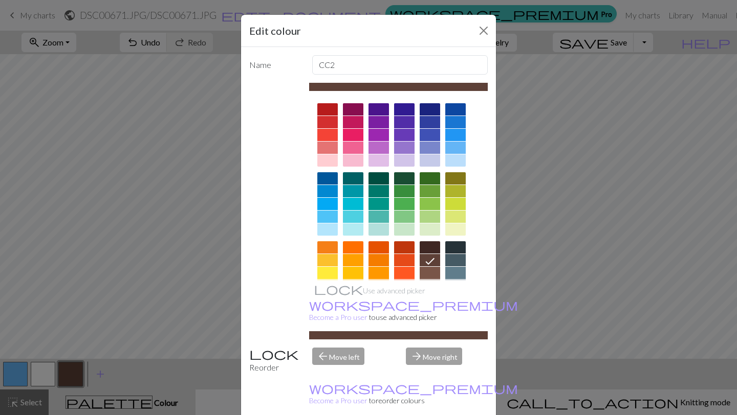
click at [330, 193] on div at bounding box center [327, 191] width 20 height 12
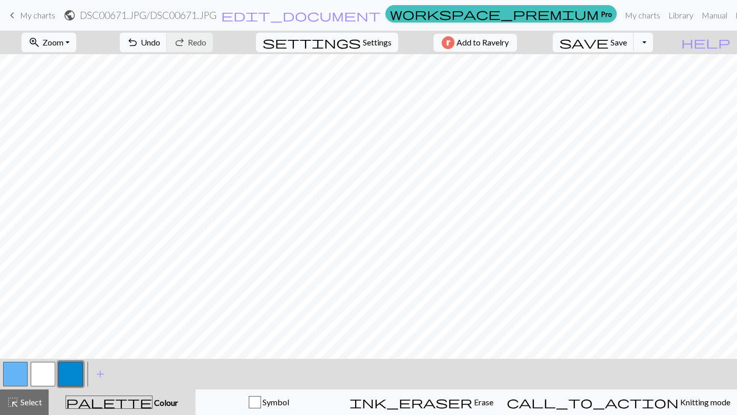
click at [74, 349] on button "button" at bounding box center [70, 374] width 25 height 25
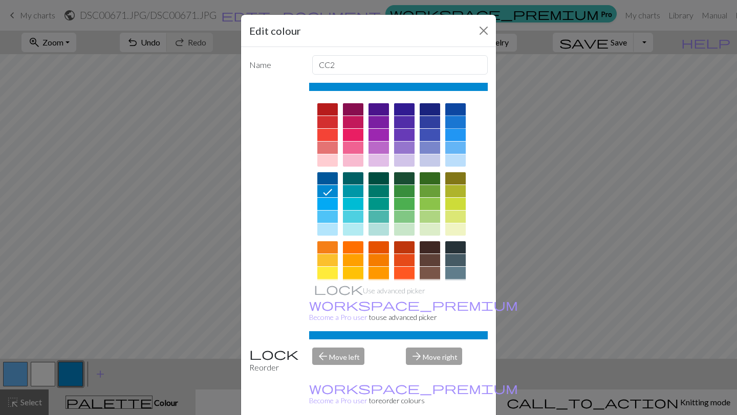
click at [456, 120] on div at bounding box center [455, 122] width 20 height 12
click at [455, 106] on div at bounding box center [455, 109] width 20 height 12
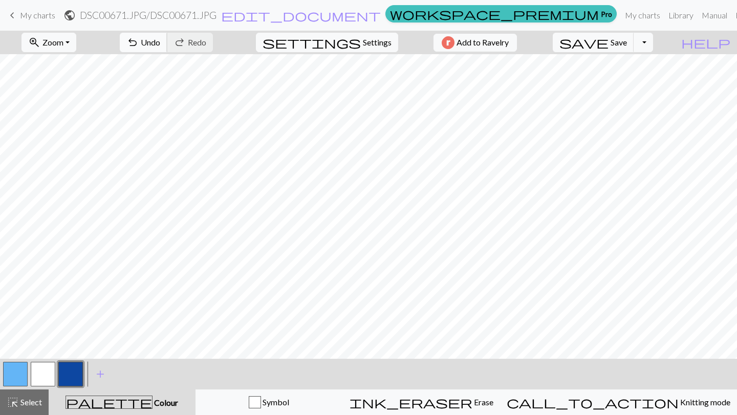
click at [160, 45] on span "Undo" at bounding box center [150, 42] width 19 height 10
click at [184, 52] on div "undo Undo Undo redo Redo Redo" at bounding box center [166, 43] width 108 height 24
click at [167, 34] on button "undo Undo Undo" at bounding box center [144, 42] width 48 height 19
click at [17, 349] on button "button" at bounding box center [15, 374] width 25 height 25
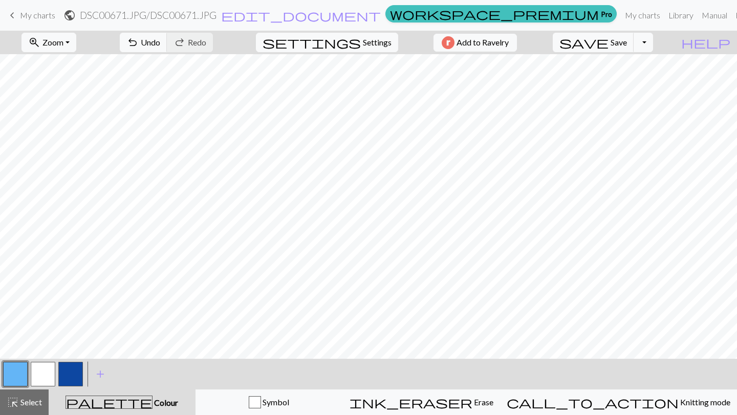
click at [73, 349] on button "button" at bounding box center [70, 374] width 25 height 25
click at [22, 349] on button "button" at bounding box center [15, 374] width 25 height 25
click at [73, 349] on button "button" at bounding box center [70, 374] width 25 height 25
click at [16, 349] on button "button" at bounding box center [15, 374] width 25 height 25
click at [76, 349] on button "button" at bounding box center [70, 374] width 25 height 25
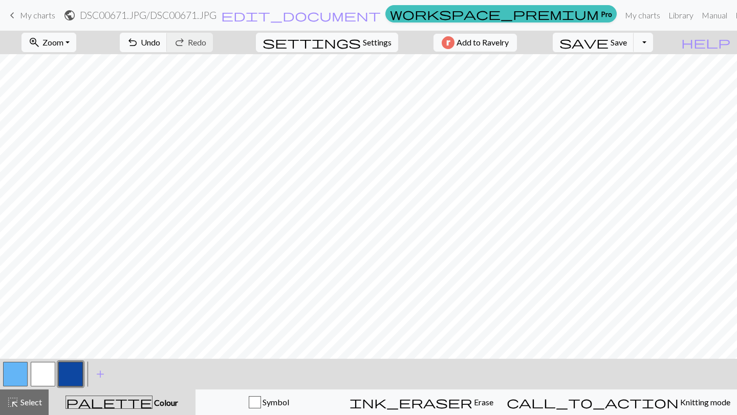
click at [21, 349] on button "button" at bounding box center [15, 374] width 25 height 25
click at [71, 349] on button "button" at bounding box center [70, 374] width 25 height 25
click at [13, 349] on button "button" at bounding box center [15, 374] width 25 height 25
click at [75, 349] on button "button" at bounding box center [70, 374] width 25 height 25
click at [41, 349] on button "button" at bounding box center [43, 374] width 25 height 25
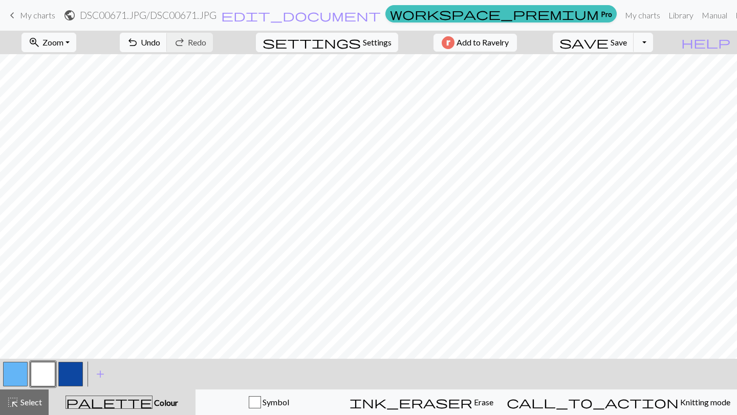
click at [6, 349] on button "button" at bounding box center [15, 374] width 25 height 25
click at [71, 349] on button "button" at bounding box center [70, 374] width 25 height 25
click at [19, 349] on button "button" at bounding box center [15, 374] width 25 height 25
click at [68, 349] on button "button" at bounding box center [70, 374] width 25 height 25
click at [17, 349] on button "button" at bounding box center [15, 374] width 25 height 25
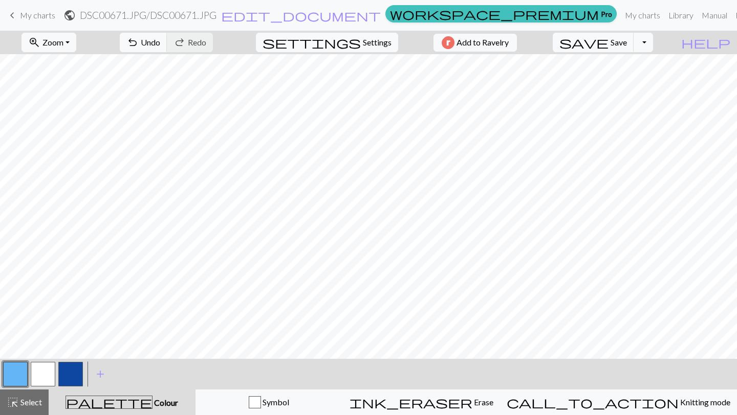
click at [64, 349] on button "button" at bounding box center [70, 374] width 25 height 25
click at [634, 48] on button "save Save Save" at bounding box center [593, 42] width 81 height 19
click at [627, 45] on span "Save" at bounding box center [618, 42] width 16 height 10
click at [42, 349] on button "button" at bounding box center [43, 374] width 25 height 25
click at [81, 349] on button "button" at bounding box center [70, 374] width 25 height 25
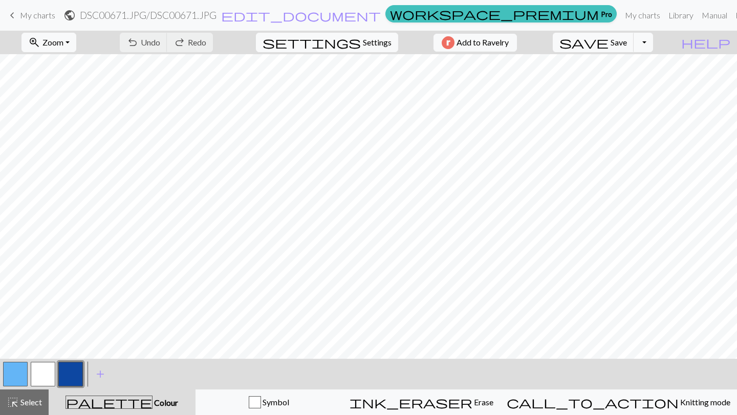
click at [76, 349] on button "button" at bounding box center [70, 374] width 25 height 25
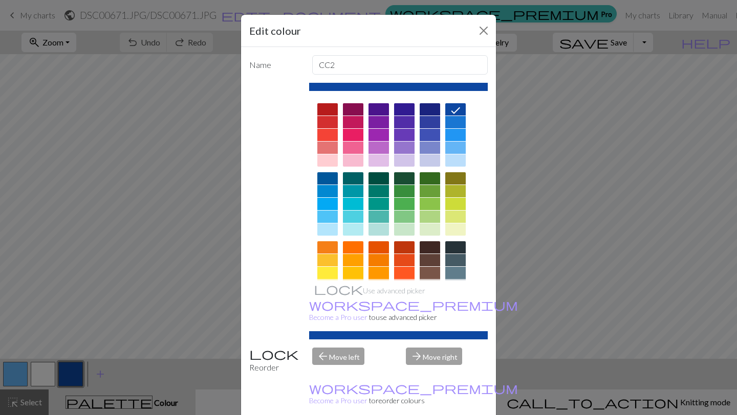
scroll to position [105, 0]
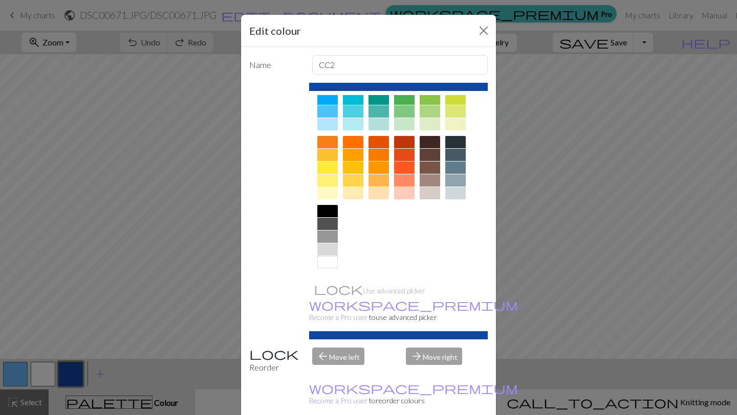
click at [334, 261] on div at bounding box center [327, 262] width 20 height 12
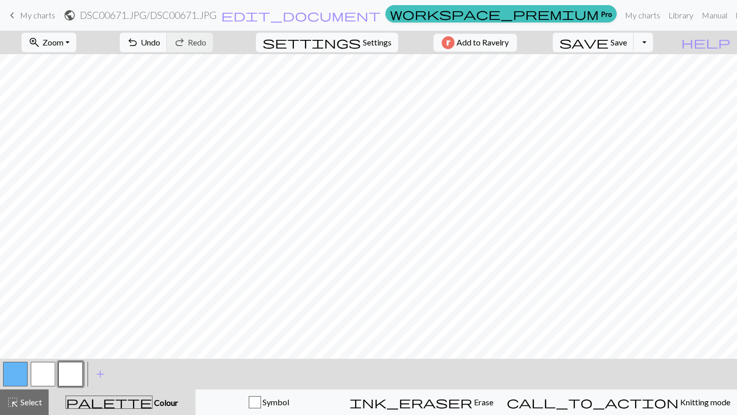
click at [62, 349] on button "button" at bounding box center [70, 374] width 25 height 25
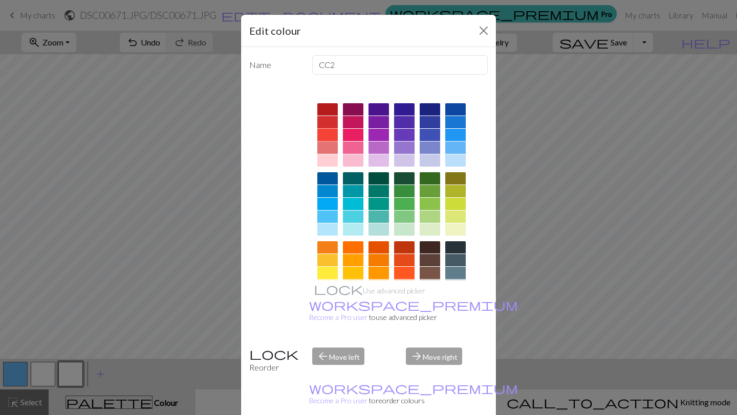
click at [333, 136] on div at bounding box center [327, 135] width 20 height 12
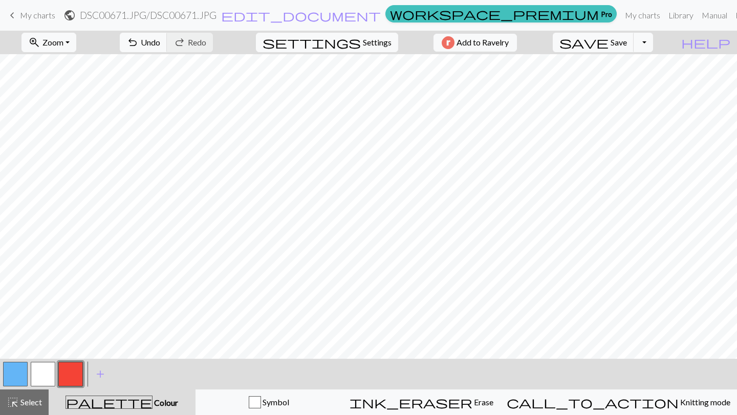
click at [16, 349] on button "button" at bounding box center [15, 374] width 25 height 25
drag, startPoint x: 18, startPoint y: 367, endPoint x: 11, endPoint y: 373, distance: 9.1
click at [11, 349] on button "button" at bounding box center [15, 374] width 25 height 25
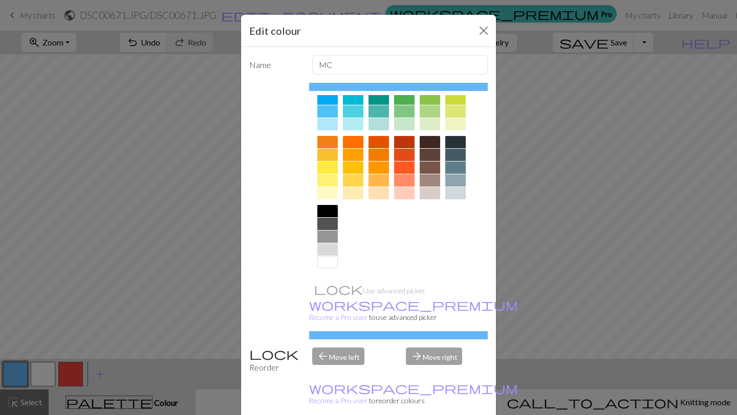
click at [332, 259] on div at bounding box center [327, 262] width 20 height 12
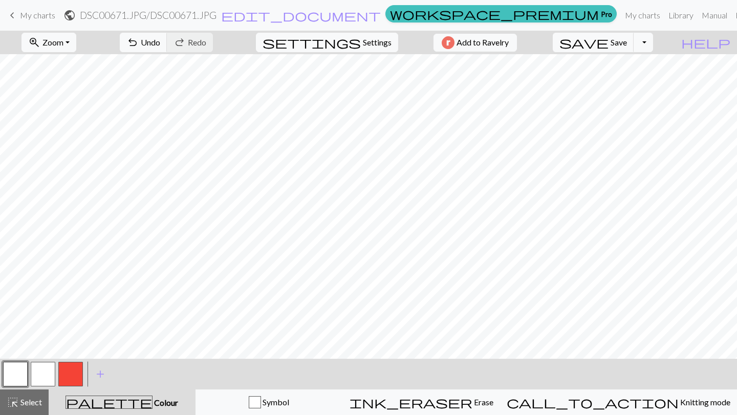
click at [43, 349] on button "button" at bounding box center [43, 374] width 25 height 25
click at [45, 349] on button "button" at bounding box center [43, 374] width 25 height 25
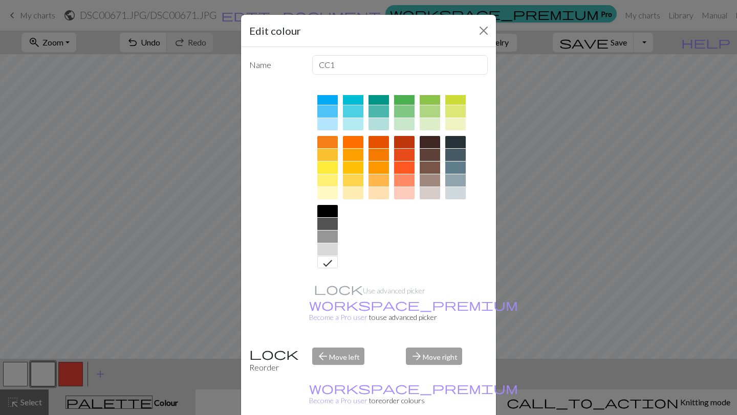
click at [328, 126] on div at bounding box center [327, 124] width 20 height 12
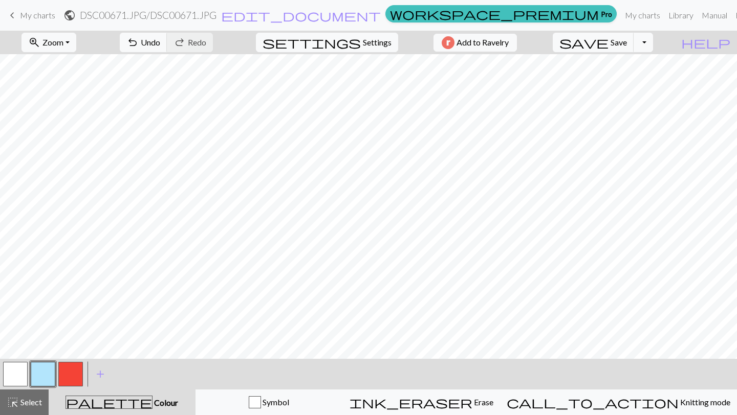
click at [15, 349] on button "button" at bounding box center [15, 374] width 25 height 25
click at [76, 349] on button "button" at bounding box center [70, 374] width 25 height 25
click at [160, 47] on span "Undo" at bounding box center [150, 42] width 19 height 10
click at [20, 349] on button "button" at bounding box center [15, 374] width 25 height 25
click at [73, 349] on button "button" at bounding box center [70, 374] width 25 height 25
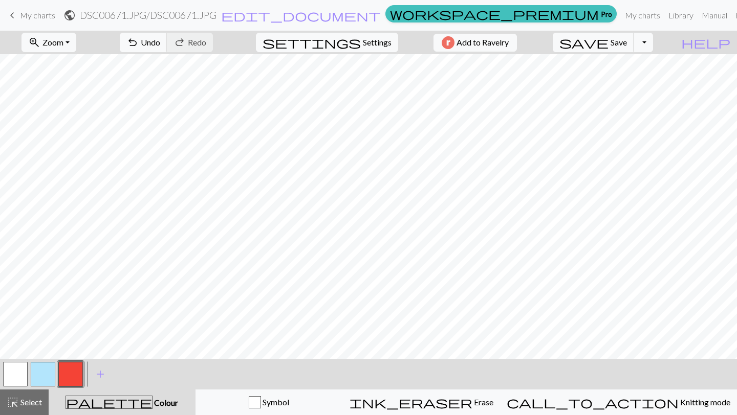
click at [68, 349] on button "button" at bounding box center [70, 374] width 25 height 25
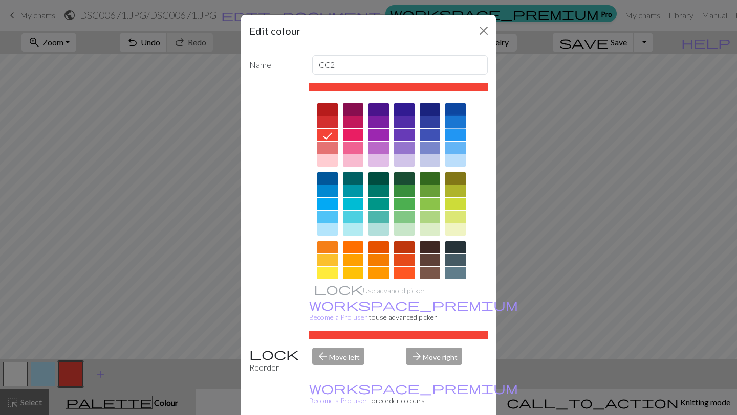
click at [456, 120] on div at bounding box center [455, 122] width 20 height 12
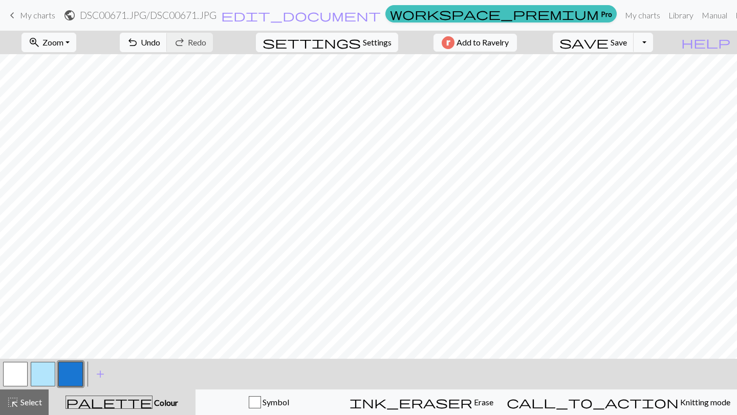
click at [40, 349] on button "button" at bounding box center [43, 374] width 25 height 25
drag, startPoint x: 40, startPoint y: 381, endPoint x: 40, endPoint y: 367, distance: 13.3
click at [34, 349] on button "button" at bounding box center [43, 374] width 25 height 25
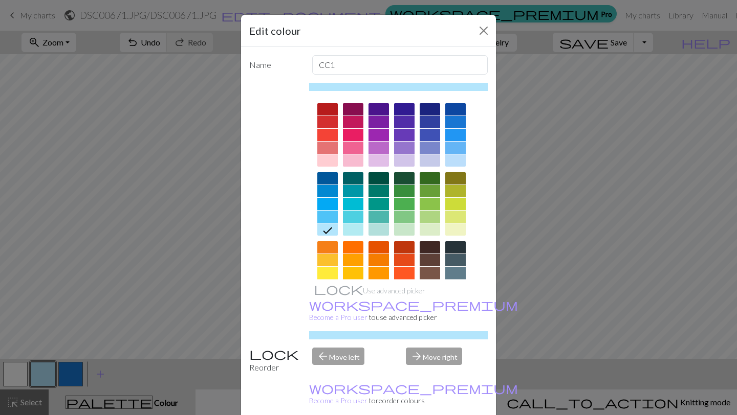
click at [458, 133] on div at bounding box center [455, 135] width 20 height 12
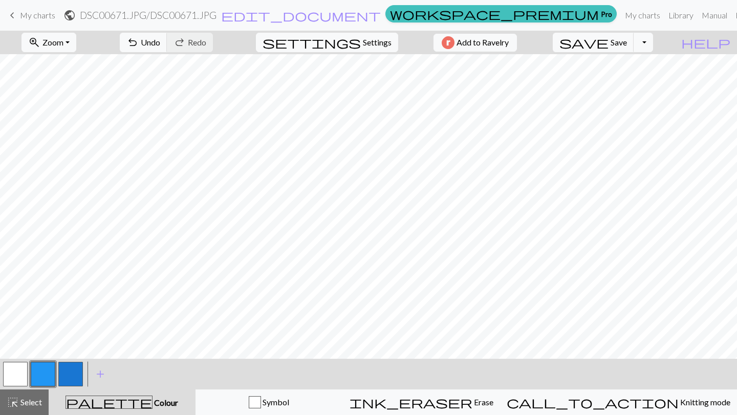
click at [51, 349] on button "button" at bounding box center [43, 374] width 25 height 25
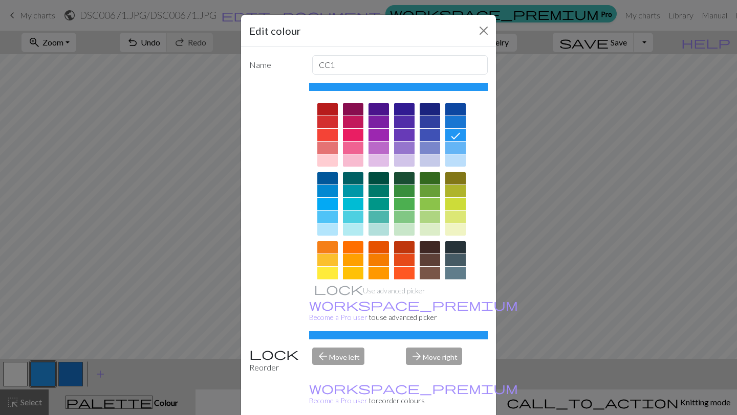
click at [459, 125] on div at bounding box center [455, 122] width 20 height 12
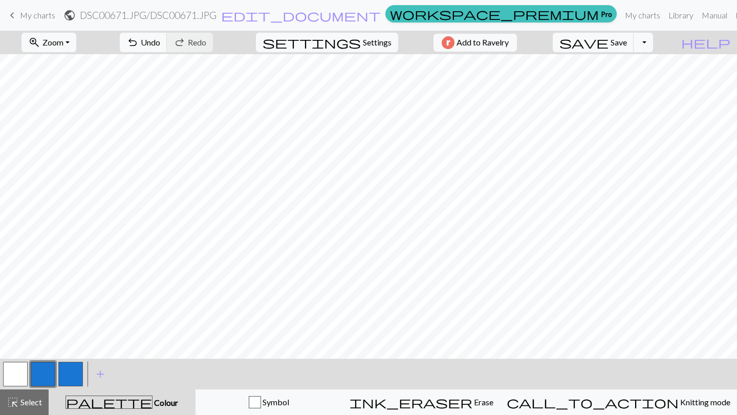
click at [70, 349] on button "button" at bounding box center [70, 374] width 25 height 25
click at [76, 349] on button "button" at bounding box center [70, 374] width 25 height 25
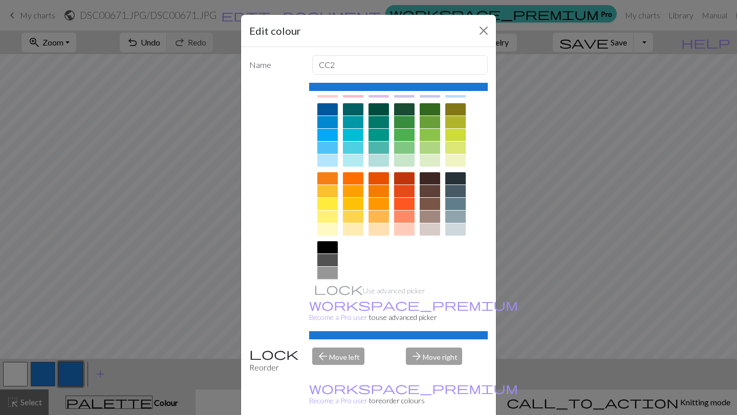
scroll to position [0, 0]
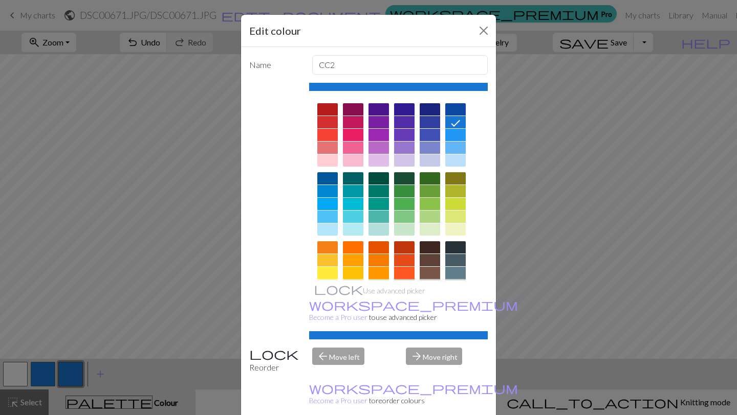
click at [326, 133] on div at bounding box center [327, 135] width 20 height 12
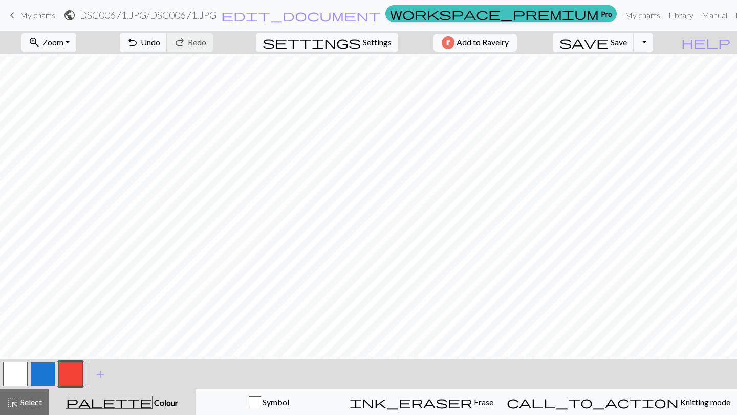
click at [43, 349] on button "button" at bounding box center [43, 374] width 25 height 25
click at [39, 349] on button "button" at bounding box center [43, 374] width 25 height 25
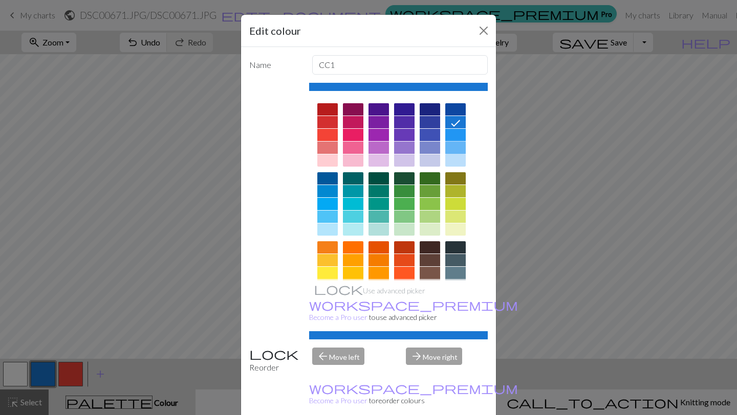
click at [454, 150] on div at bounding box center [455, 148] width 20 height 12
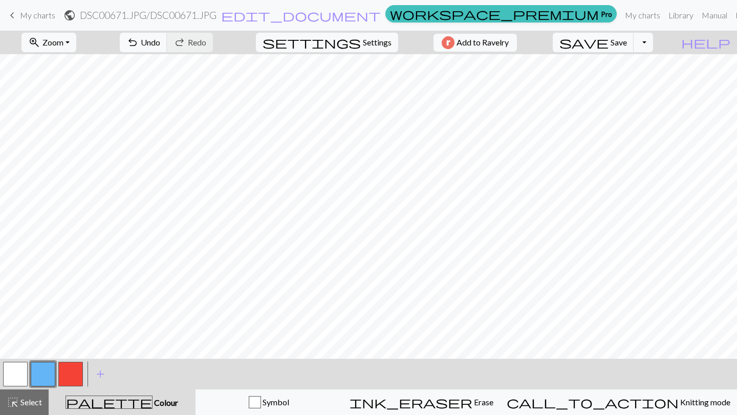
click at [76, 349] on button "button" at bounding box center [70, 374] width 25 height 25
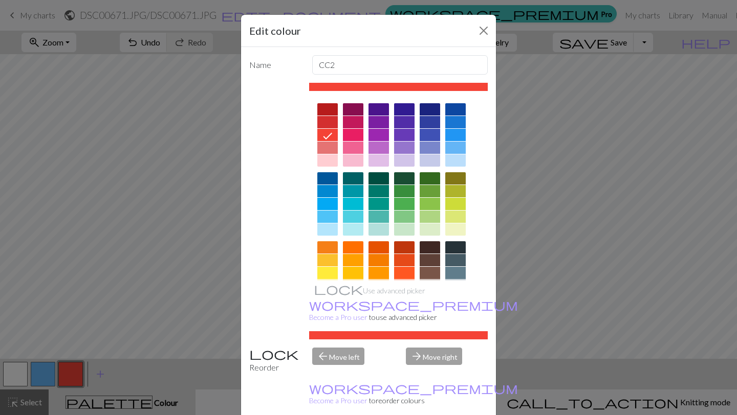
scroll to position [105, 0]
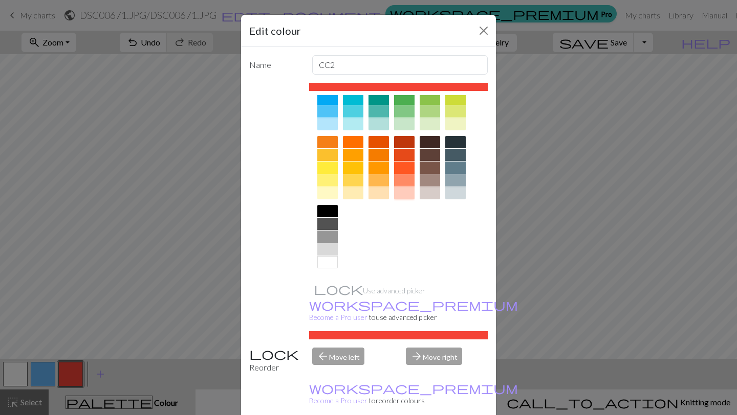
click at [406, 192] on div at bounding box center [404, 193] width 20 height 12
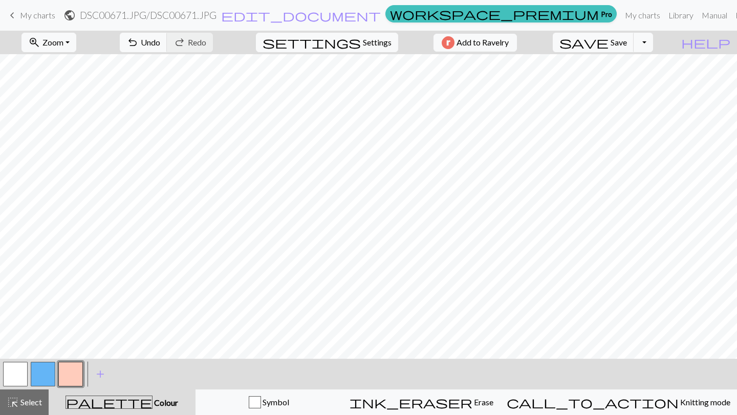
drag, startPoint x: 72, startPoint y: 377, endPoint x: 65, endPoint y: 373, distance: 7.6
click at [65, 349] on button "button" at bounding box center [70, 374] width 25 height 25
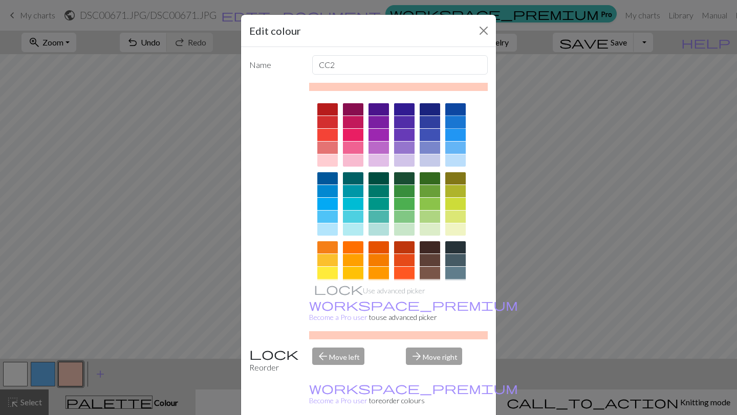
click at [463, 122] on div at bounding box center [455, 122] width 20 height 12
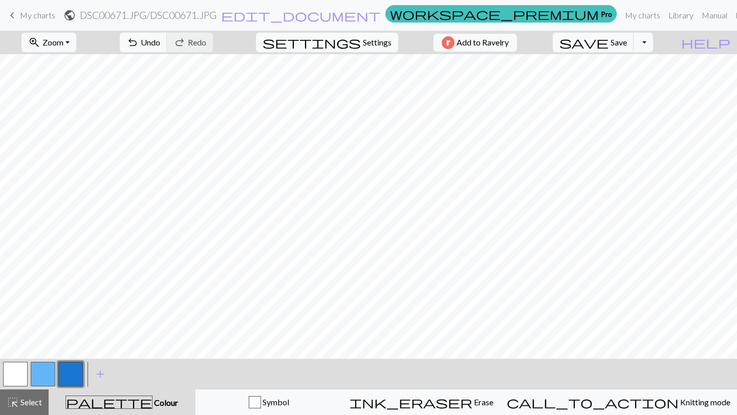
click at [17, 349] on button "button" at bounding box center [15, 374] width 25 height 25
click at [167, 49] on button "undo Undo Undo" at bounding box center [144, 42] width 48 height 19
click at [17, 349] on button "button" at bounding box center [15, 374] width 25 height 25
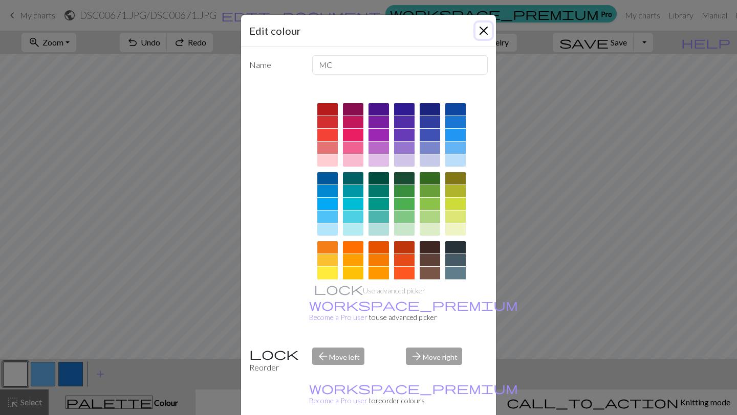
click at [480, 36] on button "Close" at bounding box center [483, 31] width 16 height 16
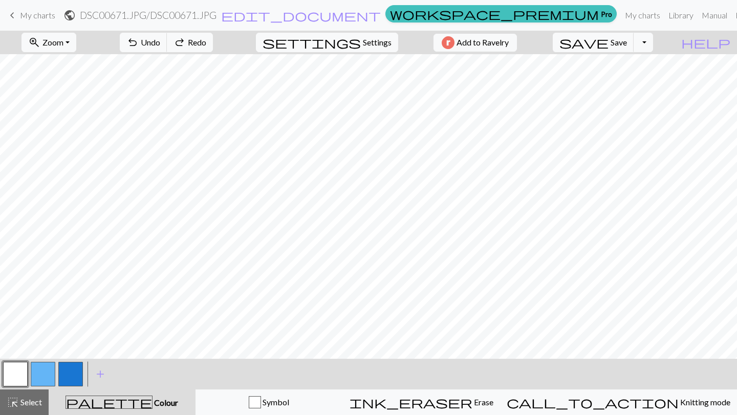
click at [46, 349] on button "button" at bounding box center [43, 374] width 25 height 25
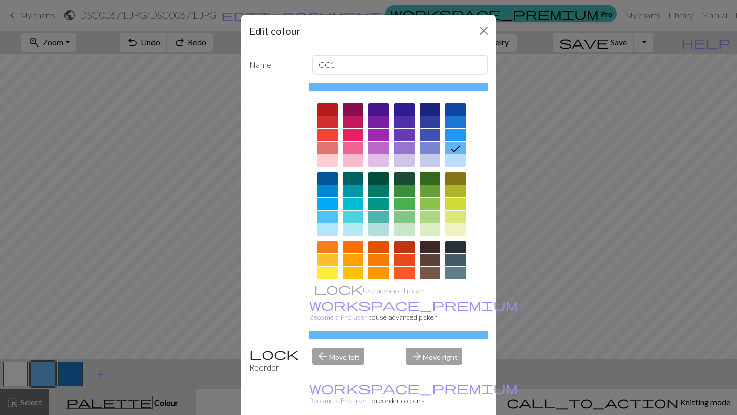
click at [457, 128] on div at bounding box center [455, 122] width 20 height 12
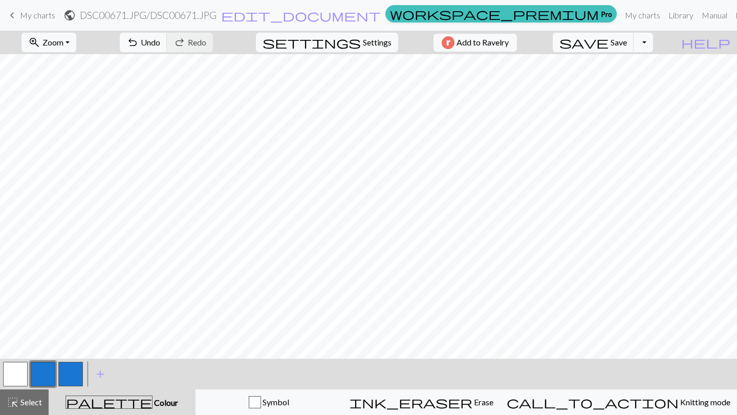
click at [68, 349] on button "button" at bounding box center [70, 374] width 25 height 25
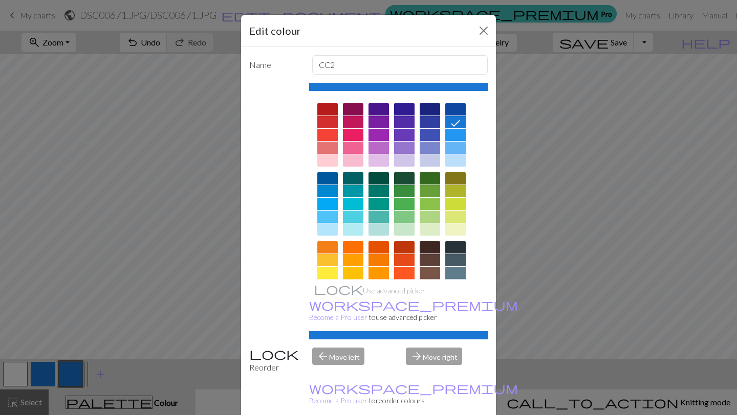
click at [454, 151] on div at bounding box center [455, 148] width 20 height 12
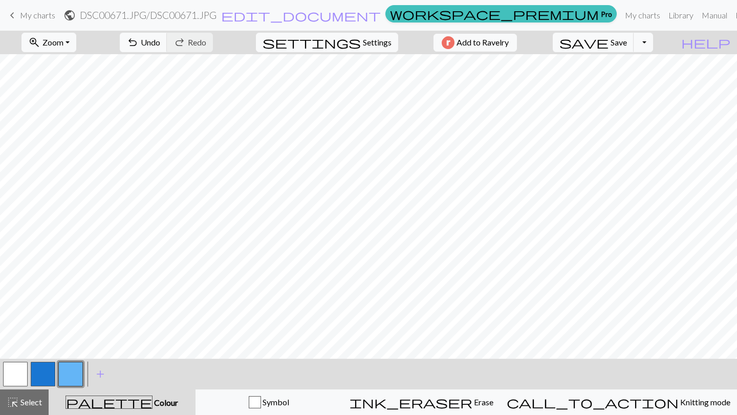
click at [43, 349] on button "button" at bounding box center [43, 374] width 25 height 25
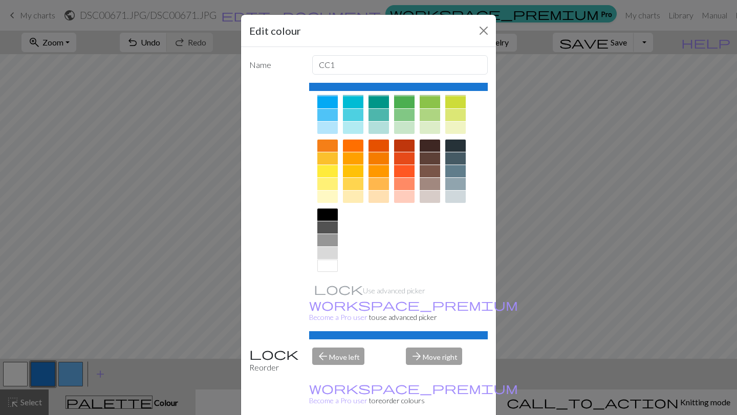
scroll to position [102, 0]
click at [448, 199] on div at bounding box center [455, 196] width 20 height 12
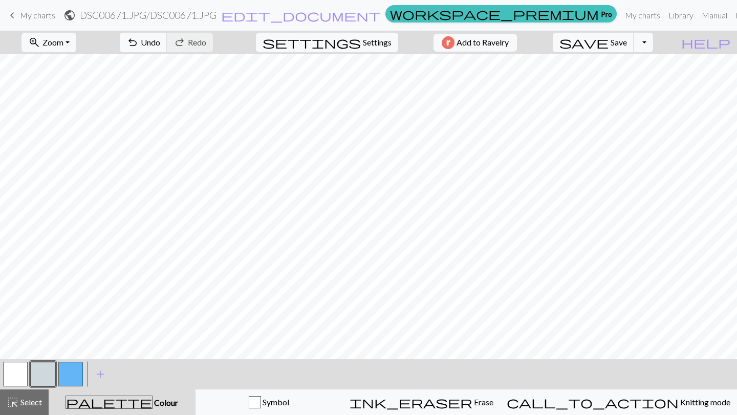
click at [12, 349] on button "button" at bounding box center [15, 374] width 25 height 25
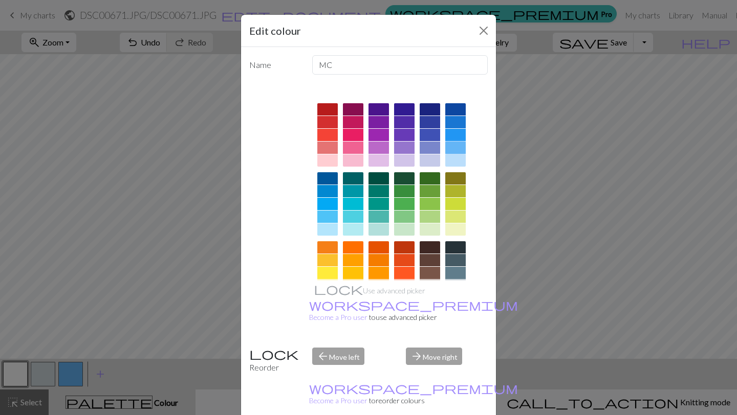
click at [458, 148] on div at bounding box center [455, 148] width 20 height 12
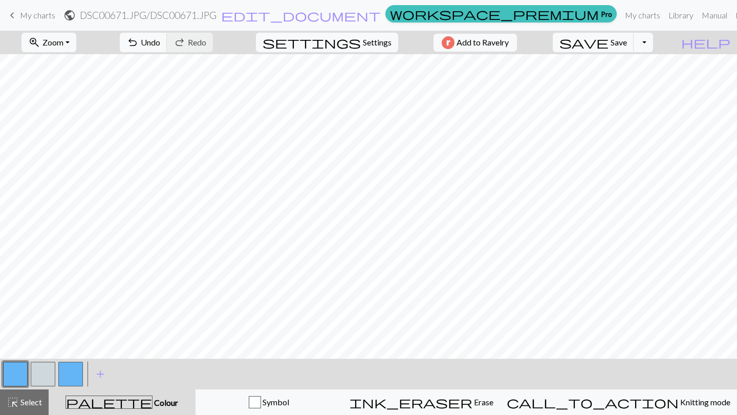
click at [70, 349] on button "button" at bounding box center [70, 374] width 25 height 25
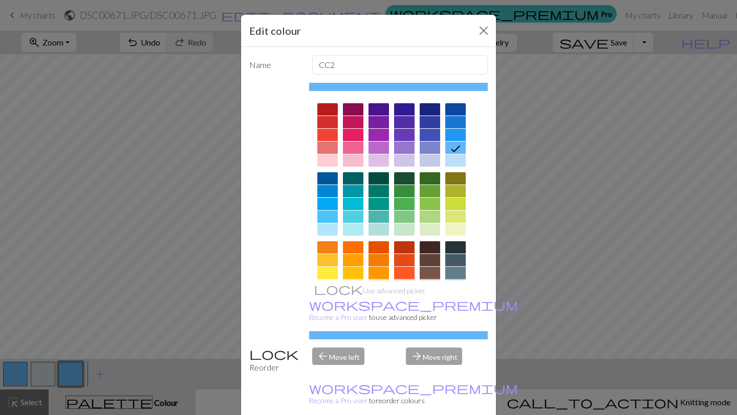
scroll to position [105, 0]
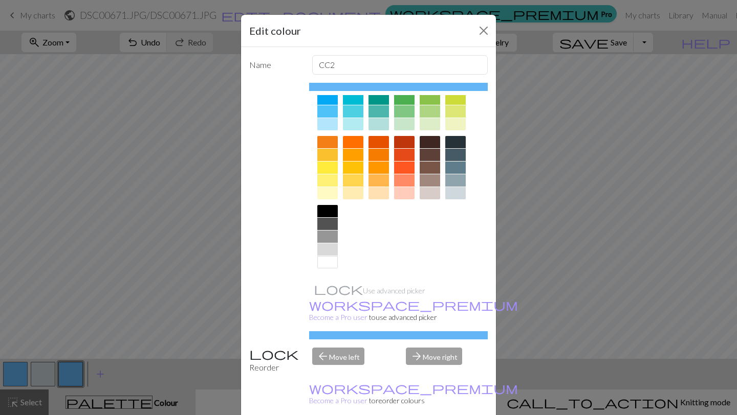
click at [333, 264] on div at bounding box center [327, 262] width 20 height 12
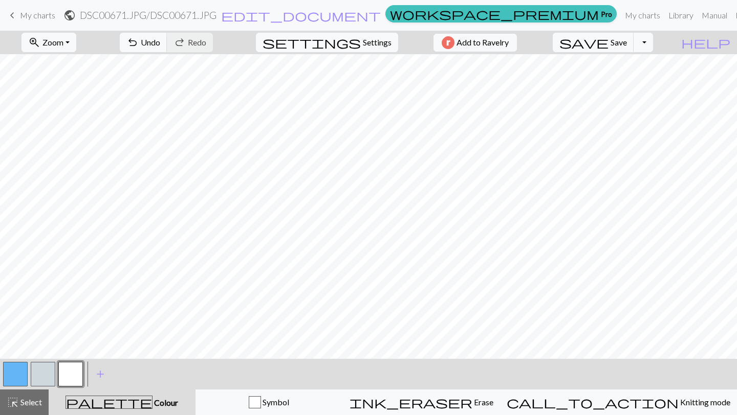
click at [43, 349] on button "button" at bounding box center [43, 374] width 25 height 25
click at [45, 349] on button "button" at bounding box center [43, 374] width 25 height 25
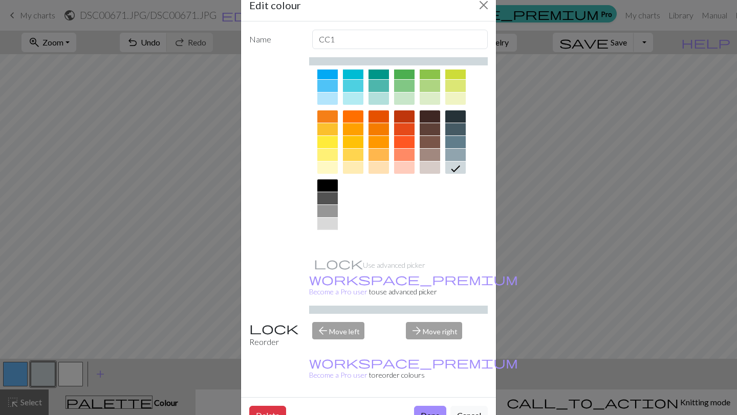
click at [328, 241] on div at bounding box center [327, 237] width 20 height 12
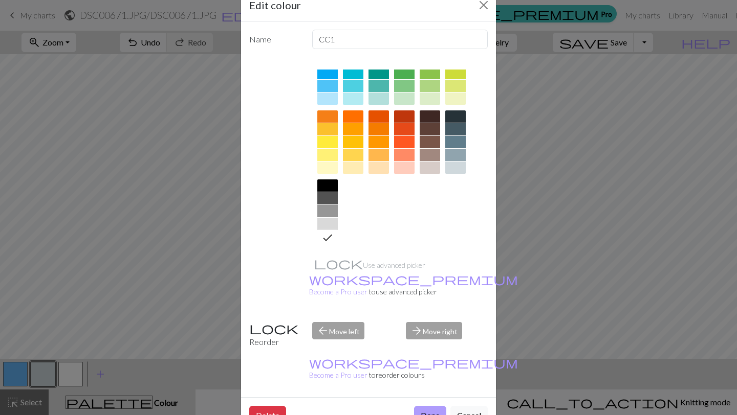
click at [427, 349] on button "Done" at bounding box center [430, 415] width 32 height 19
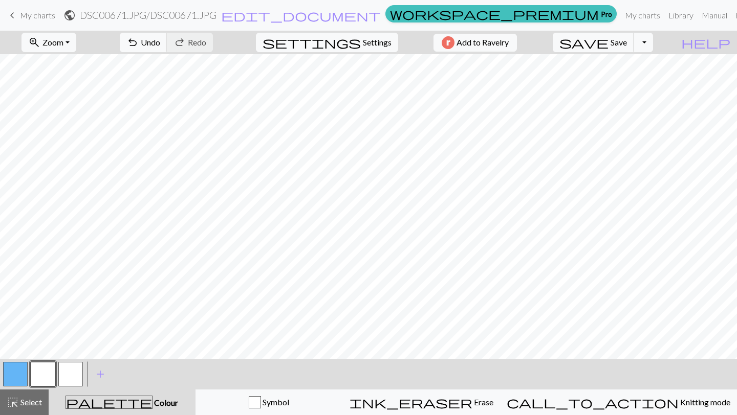
click at [75, 349] on button "button" at bounding box center [70, 374] width 25 height 25
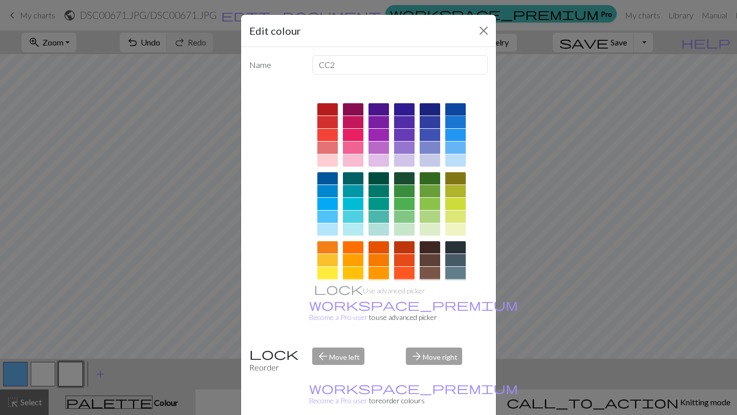
click at [454, 111] on div at bounding box center [455, 109] width 20 height 12
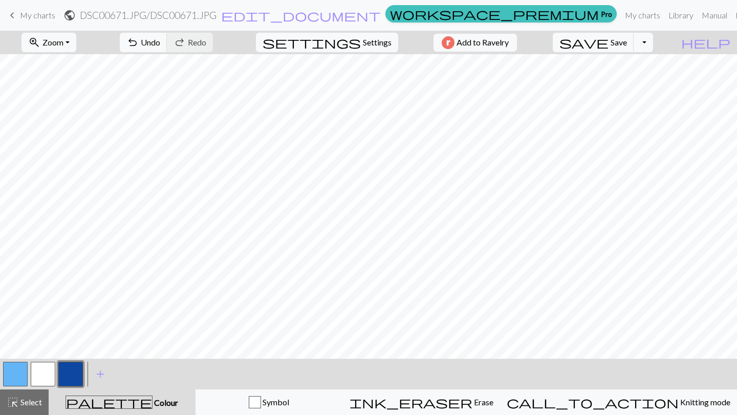
click at [72, 349] on button "button" at bounding box center [70, 374] width 25 height 25
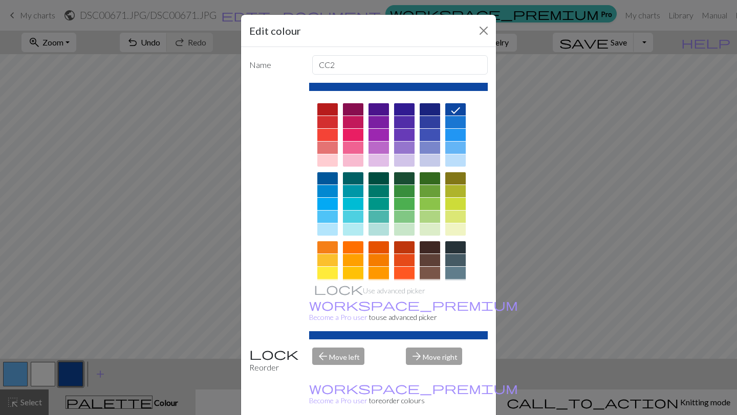
click at [408, 277] on div at bounding box center [404, 273] width 20 height 12
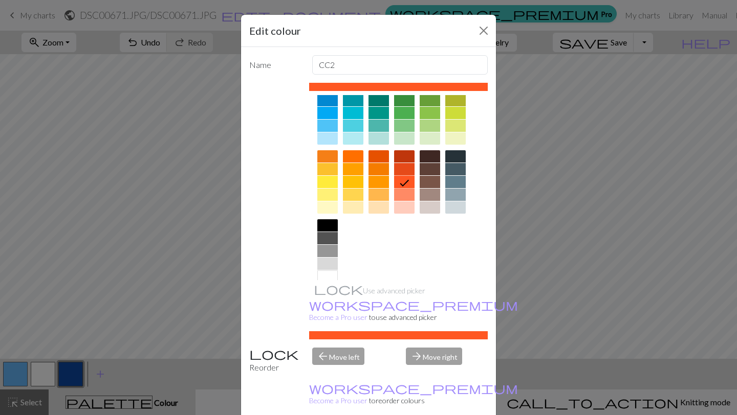
scroll to position [96, 0]
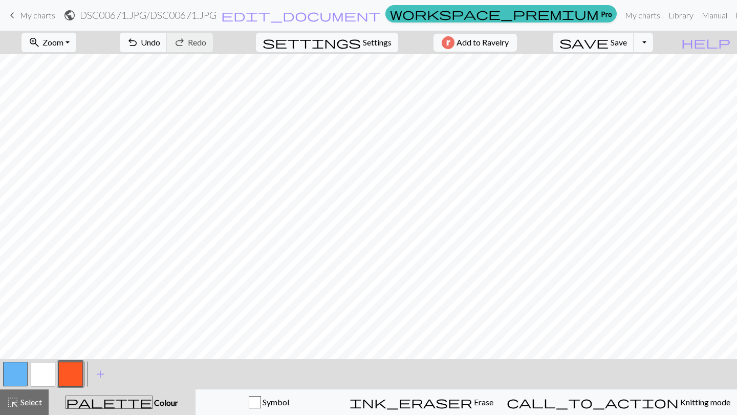
click at [65, 349] on button "button" at bounding box center [70, 374] width 25 height 25
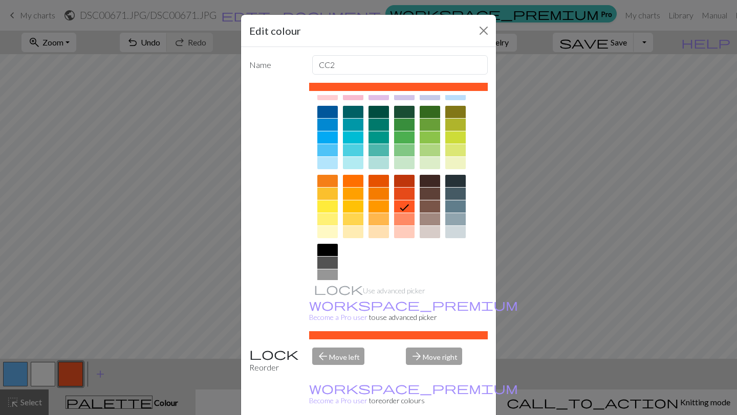
scroll to position [105, 0]
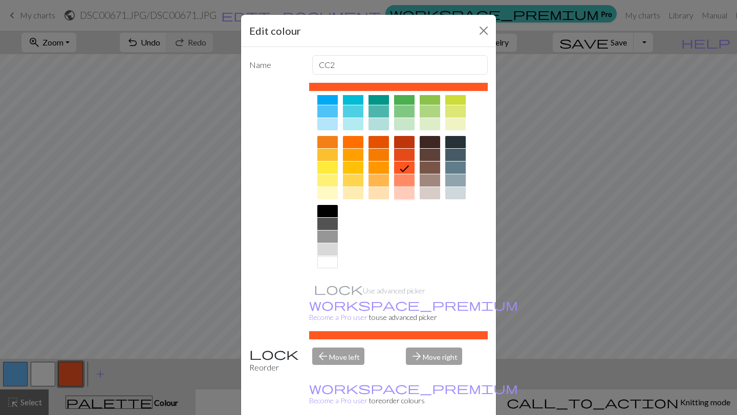
click at [400, 194] on div at bounding box center [404, 193] width 20 height 12
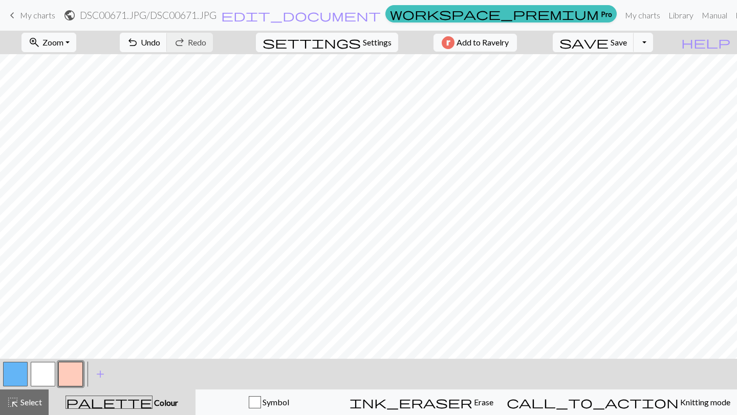
click at [65, 349] on button "button" at bounding box center [70, 374] width 25 height 25
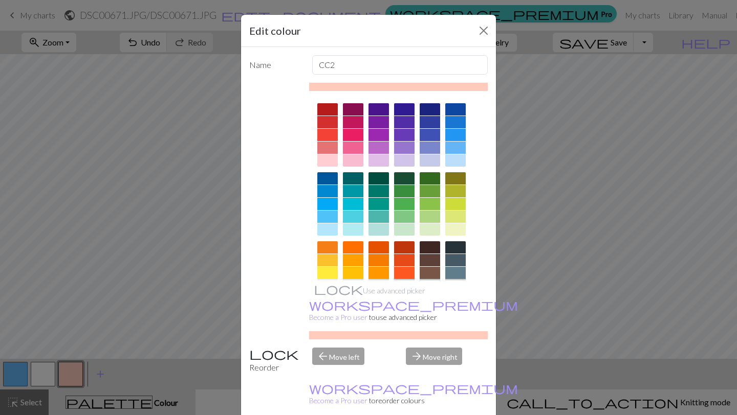
click at [455, 112] on div at bounding box center [455, 109] width 20 height 12
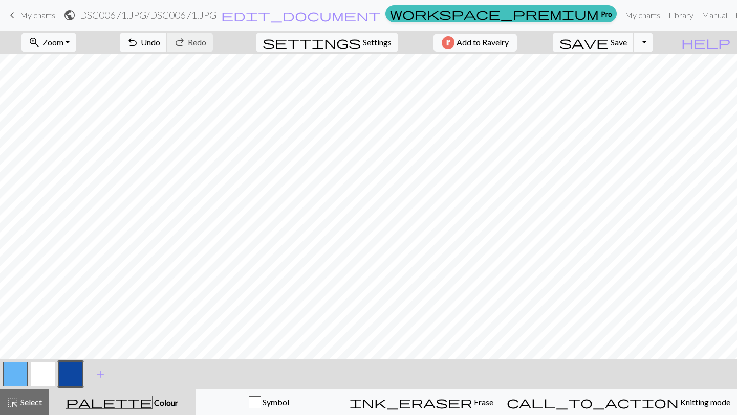
click at [631, 53] on div "save Save Save Toggle Dropdown file_copy Save a copy save_alt Download" at bounding box center [603, 43] width 116 height 24
click at [629, 40] on button "save Save Save" at bounding box center [593, 42] width 81 height 19
click at [627, 43] on span "Save" at bounding box center [618, 42] width 16 height 10
click at [667, 45] on div "Chart saved Chart saved" at bounding box center [368, 40] width 737 height 81
click at [653, 42] on button "Toggle Dropdown" at bounding box center [642, 42] width 19 height 19
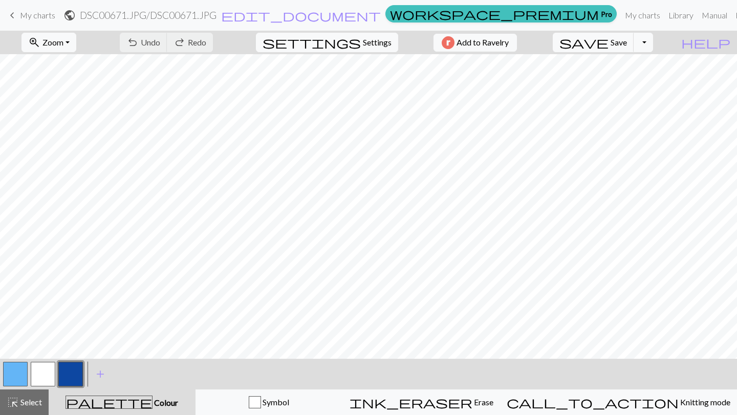
click at [70, 349] on button "button" at bounding box center [70, 374] width 25 height 25
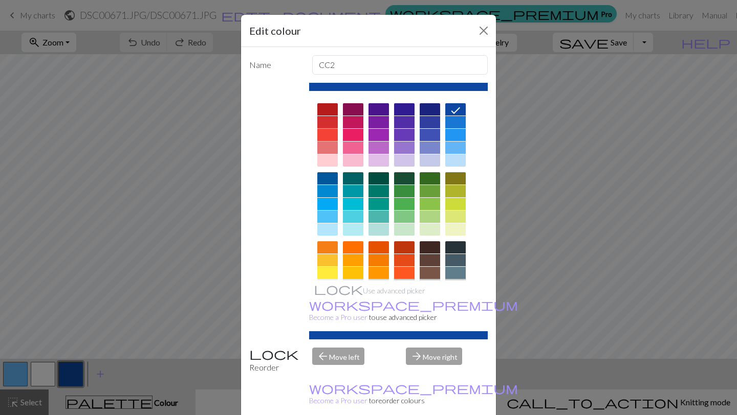
click at [324, 135] on div at bounding box center [327, 135] width 20 height 12
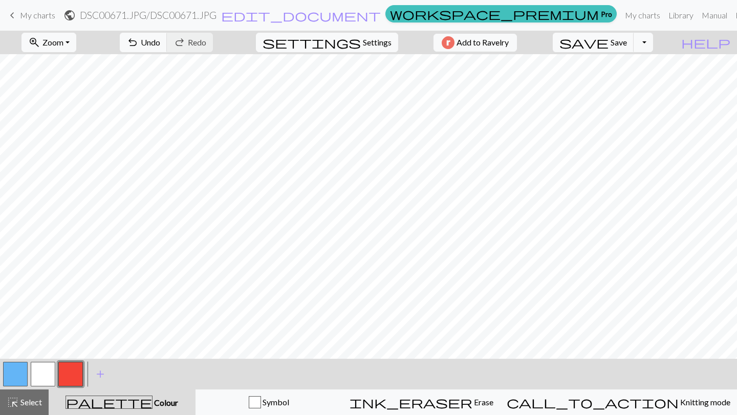
click at [69, 349] on button "button" at bounding box center [70, 374] width 25 height 25
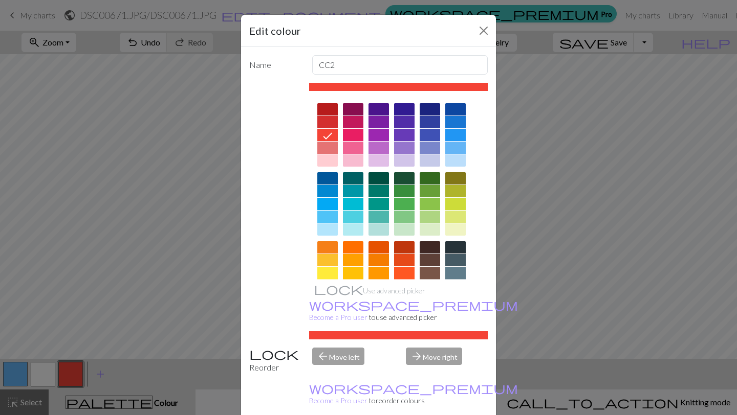
click at [321, 106] on div at bounding box center [327, 109] width 20 height 12
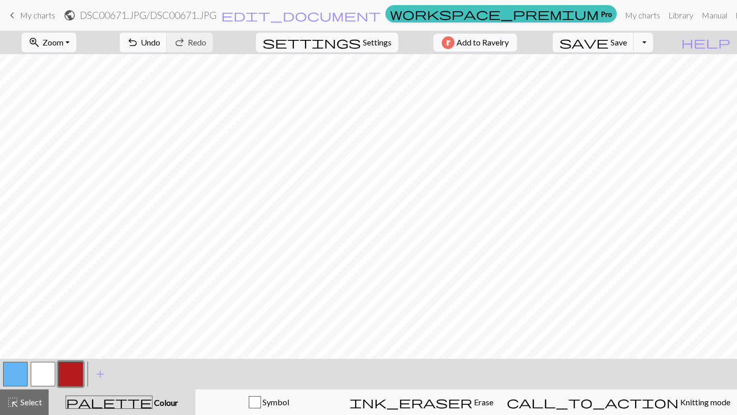
click at [67, 349] on button "button" at bounding box center [70, 374] width 25 height 25
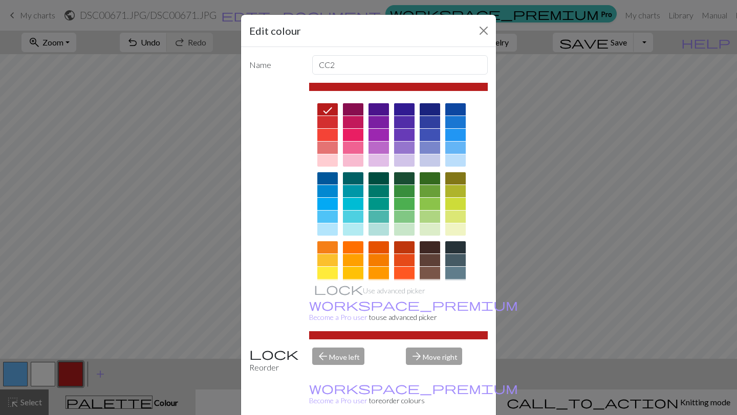
click at [365, 245] on div at bounding box center [398, 239] width 179 height 288
click at [359, 245] on div at bounding box center [353, 247] width 20 height 12
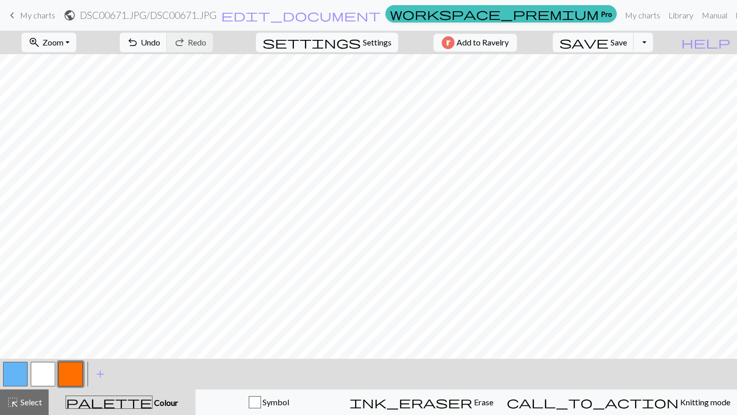
click at [71, 349] on button "button" at bounding box center [70, 374] width 25 height 25
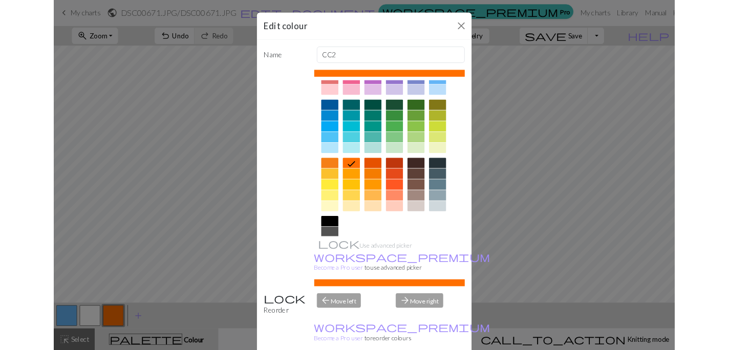
scroll to position [56, 0]
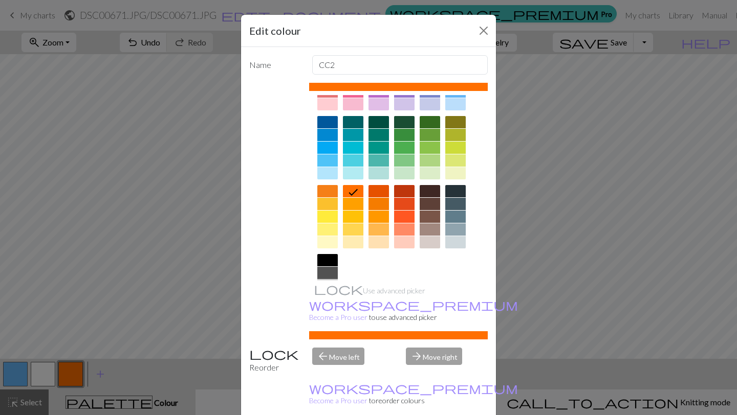
click at [327, 229] on div at bounding box center [327, 230] width 20 height 12
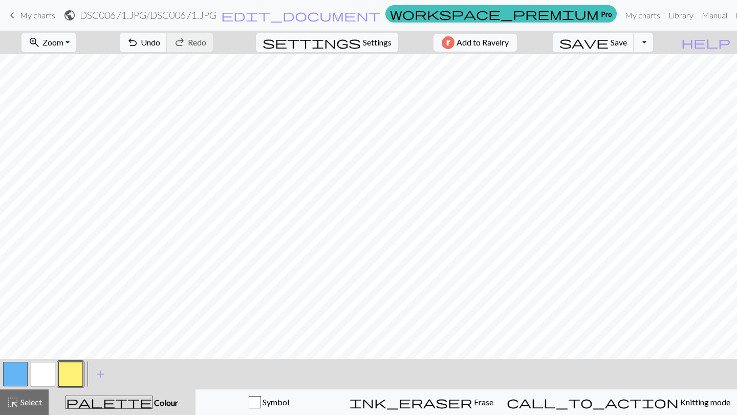
click at [66, 349] on button "button" at bounding box center [70, 374] width 25 height 25
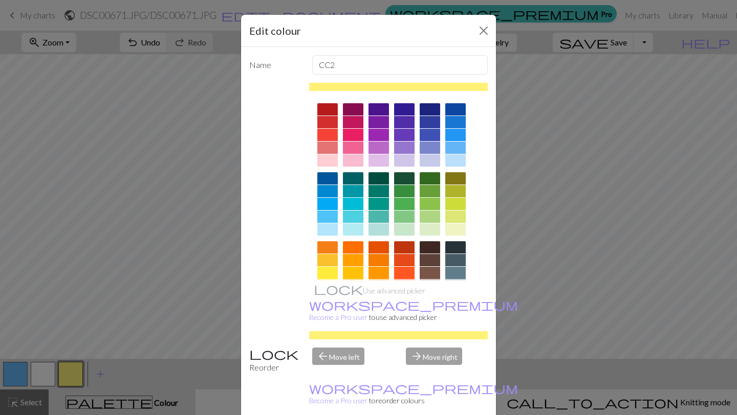
click at [337, 175] on div at bounding box center [327, 178] width 20 height 12
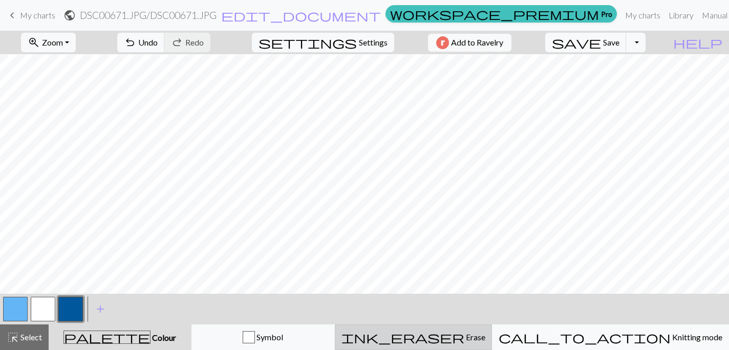
scroll to position [1, 0]
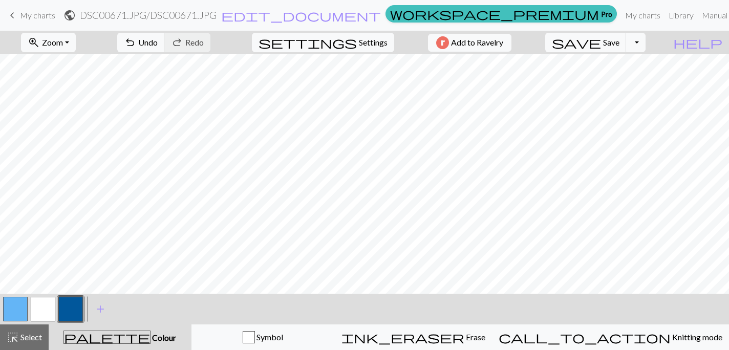
click at [22, 312] on button "button" at bounding box center [15, 309] width 25 height 25
click at [71, 312] on button "button" at bounding box center [70, 309] width 25 height 25
click at [80, 305] on button "button" at bounding box center [70, 309] width 25 height 25
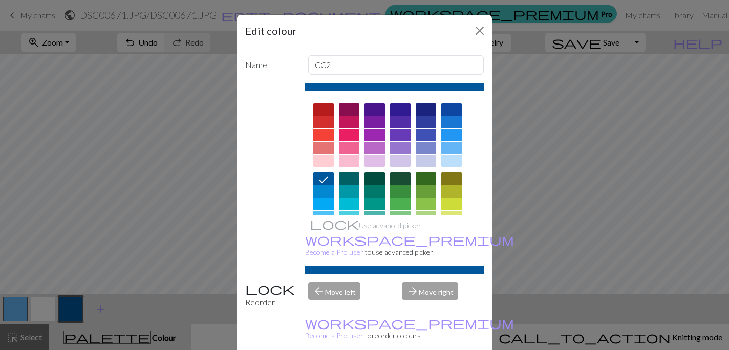
click at [330, 131] on div at bounding box center [323, 135] width 20 height 12
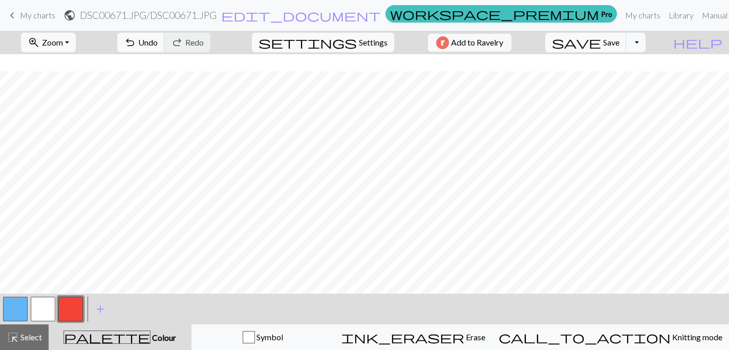
scroll to position [17, 0]
click at [74, 302] on button "button" at bounding box center [70, 309] width 25 height 25
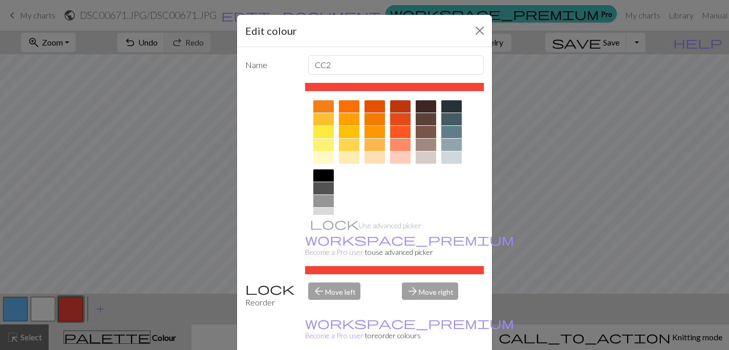
scroll to position [141, 0]
click at [459, 130] on div at bounding box center [451, 132] width 20 height 12
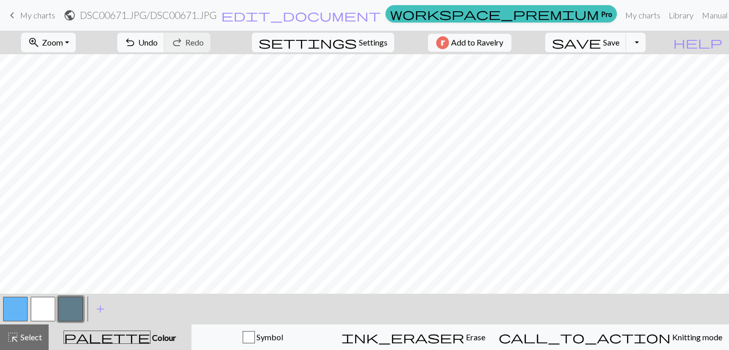
scroll to position [17, 0]
click at [75, 300] on button "button" at bounding box center [70, 309] width 25 height 25
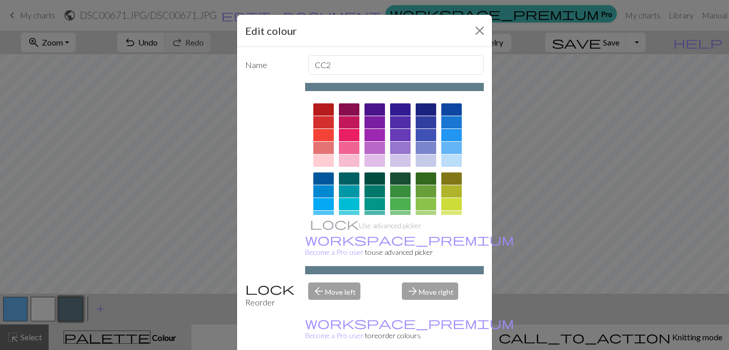
click at [456, 111] on div at bounding box center [451, 109] width 20 height 12
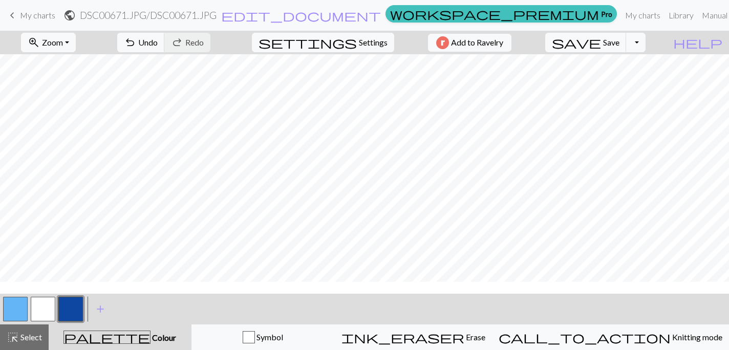
scroll to position [0, 0]
click at [71, 315] on button "button" at bounding box center [70, 309] width 25 height 25
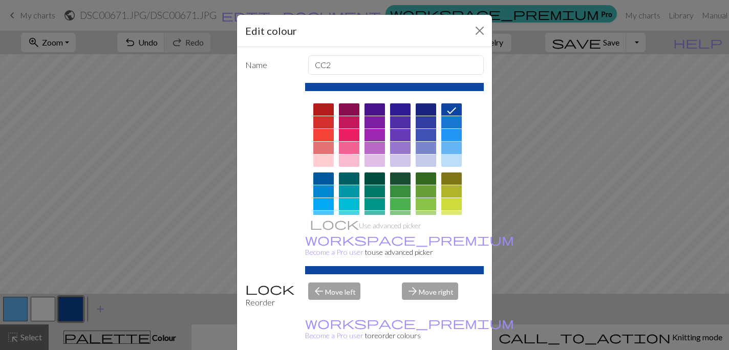
click at [451, 144] on div at bounding box center [451, 148] width 20 height 12
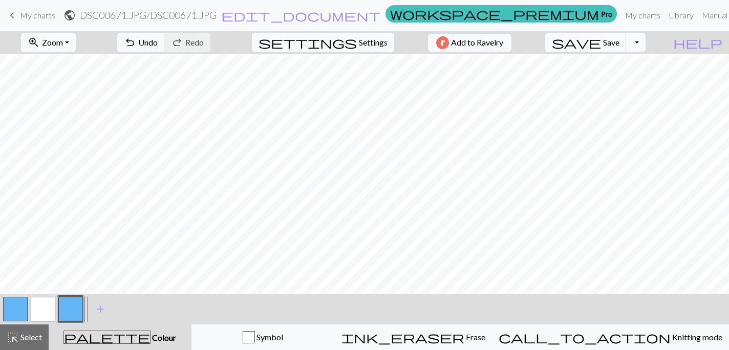
click at [19, 307] on button "button" at bounding box center [15, 309] width 25 height 25
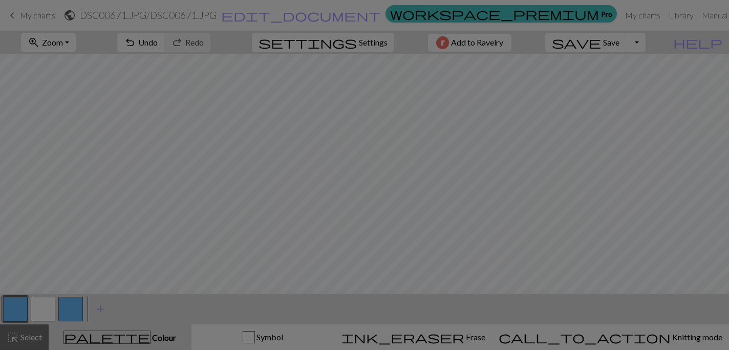
click at [19, 307] on div "Edit colour Name MC Use advanced picker workspace_premium Become a Pro user to …" at bounding box center [364, 175] width 729 height 350
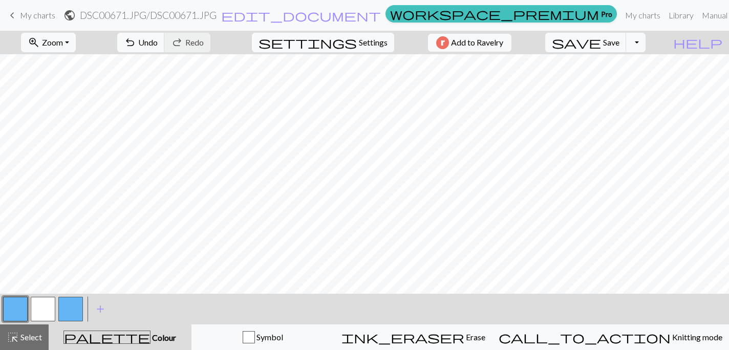
click at [19, 307] on button "button" at bounding box center [15, 309] width 25 height 25
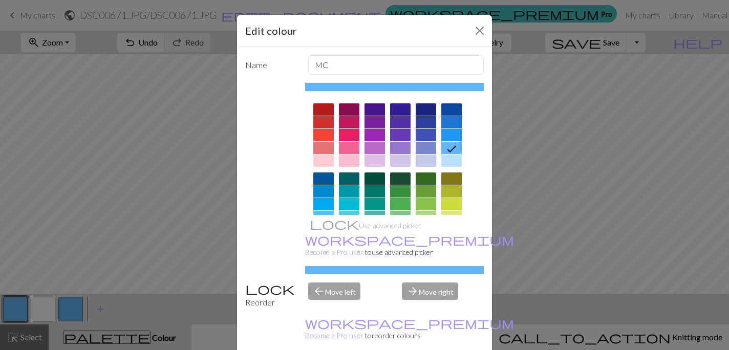
click at [331, 133] on div at bounding box center [323, 135] width 20 height 12
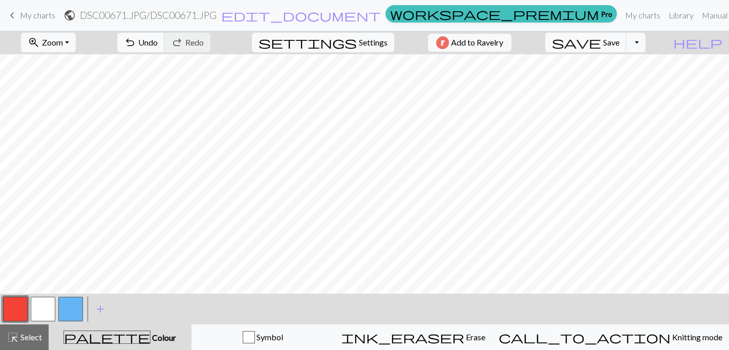
click at [42, 307] on button "button" at bounding box center [43, 309] width 25 height 25
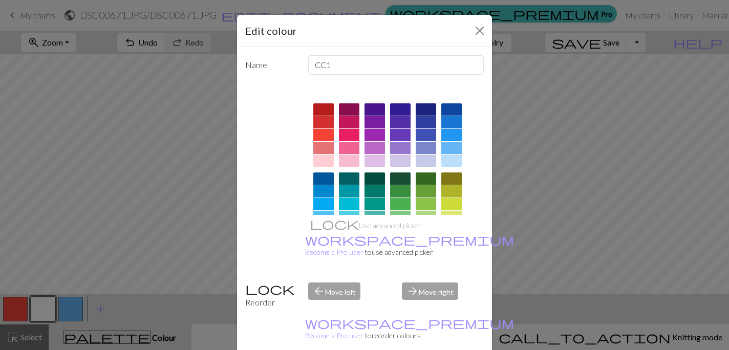
click at [327, 138] on div at bounding box center [323, 135] width 20 height 12
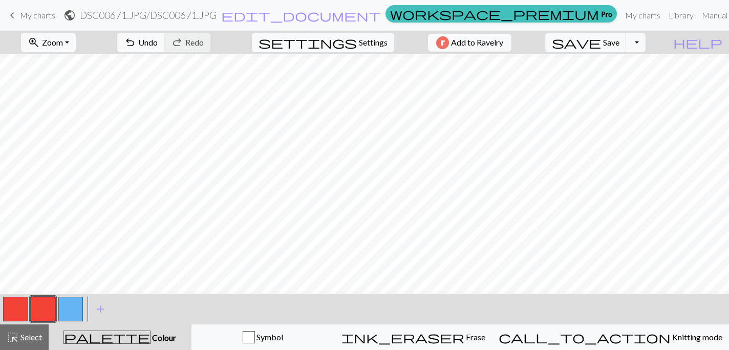
click at [15, 306] on button "button" at bounding box center [15, 309] width 25 height 25
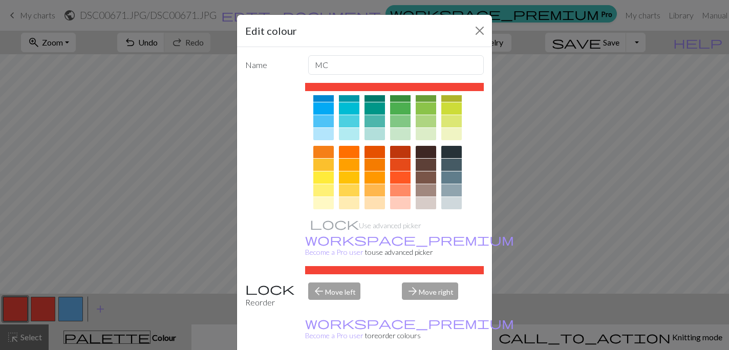
scroll to position [158, 0]
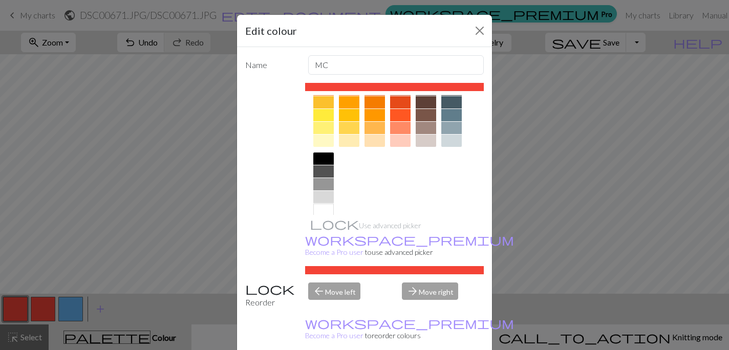
click at [321, 209] on div at bounding box center [323, 210] width 20 height 12
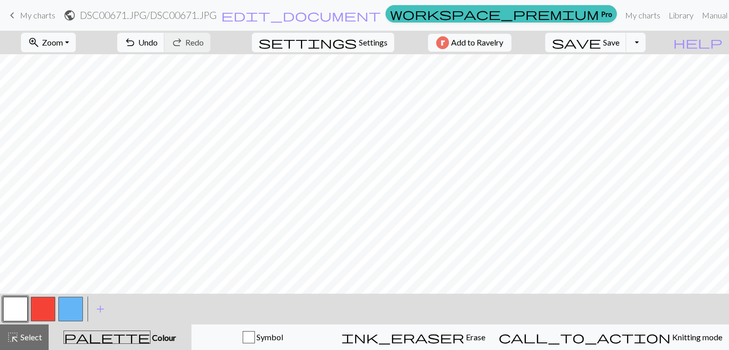
scroll to position [0, 0]
click at [43, 305] on button "button" at bounding box center [43, 309] width 25 height 25
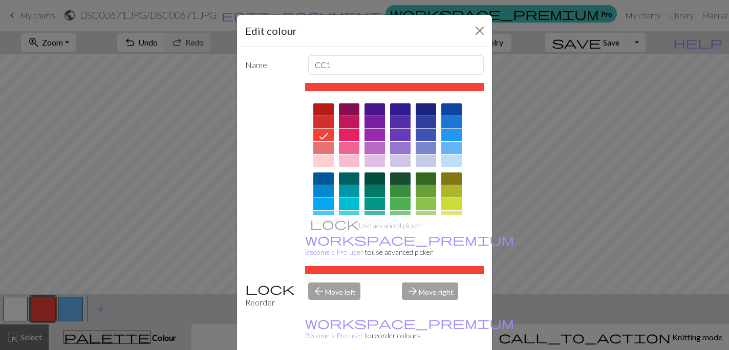
click at [452, 152] on div at bounding box center [451, 148] width 20 height 12
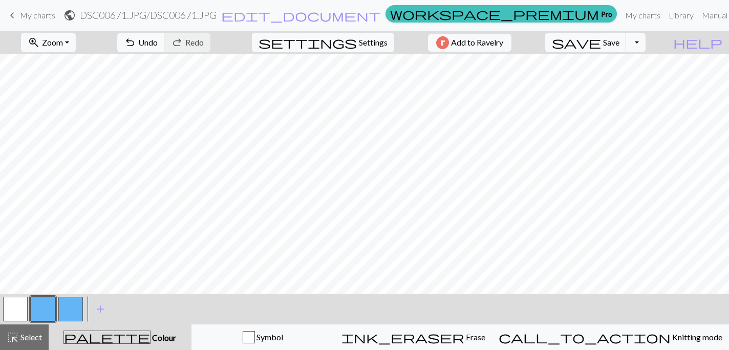
click at [45, 304] on button "button" at bounding box center [43, 309] width 25 height 25
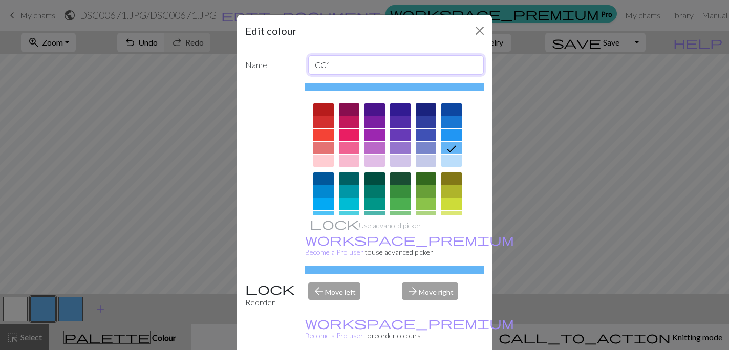
click at [335, 64] on input "CC1" at bounding box center [396, 64] width 176 height 19
type input "C"
type input "縁取り"
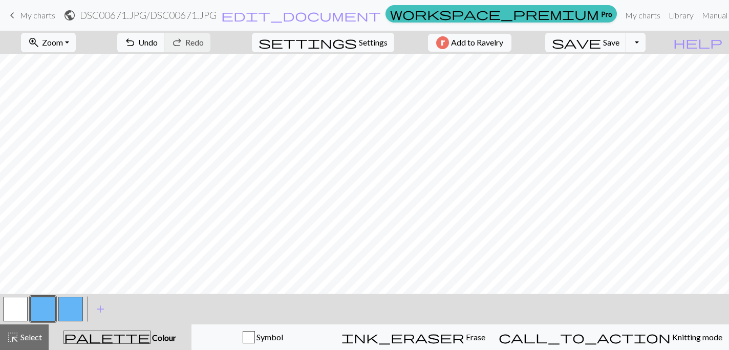
click at [72, 313] on button "button" at bounding box center [70, 309] width 25 height 25
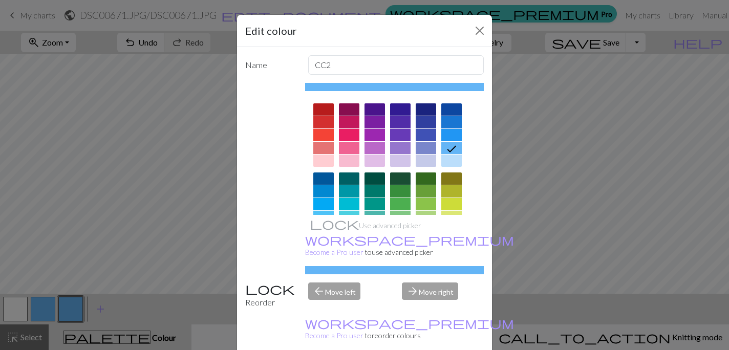
click at [327, 146] on div at bounding box center [323, 148] width 20 height 12
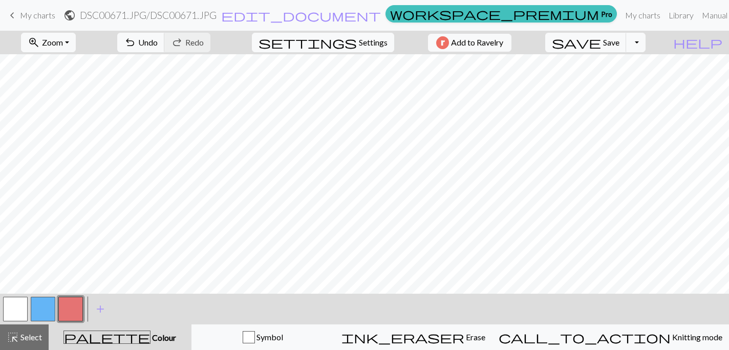
drag, startPoint x: 74, startPoint y: 310, endPoint x: 62, endPoint y: 309, distance: 11.8
click at [62, 309] on button "button" at bounding box center [70, 309] width 25 height 25
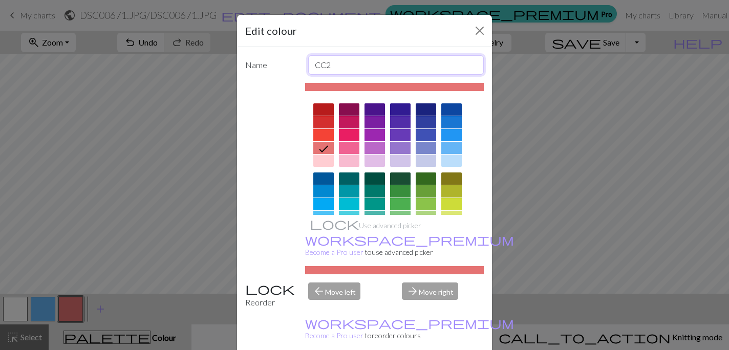
drag, startPoint x: 359, startPoint y: 61, endPoint x: 271, endPoint y: 61, distance: 88.5
click at [271, 62] on div "Name CC2" at bounding box center [364, 64] width 251 height 19
type input "模様"
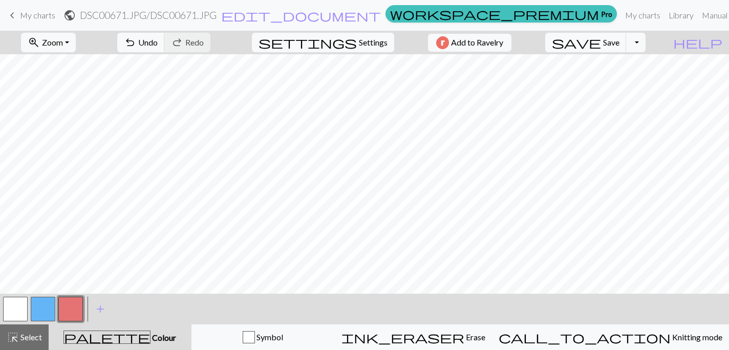
click at [19, 310] on button "button" at bounding box center [15, 309] width 25 height 25
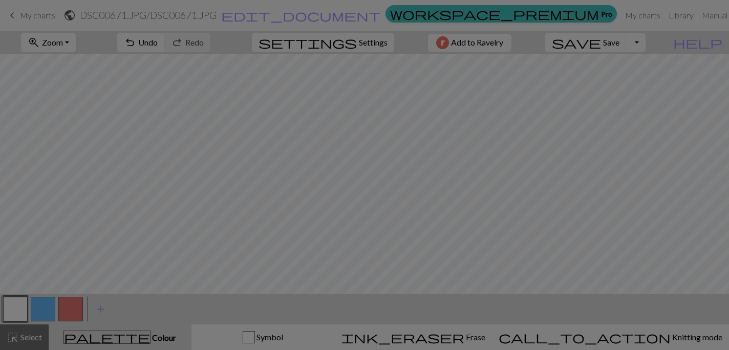
click at [19, 310] on div "Edit colour Name MC Use advanced picker workspace_premium Become a Pro user to …" at bounding box center [364, 175] width 729 height 350
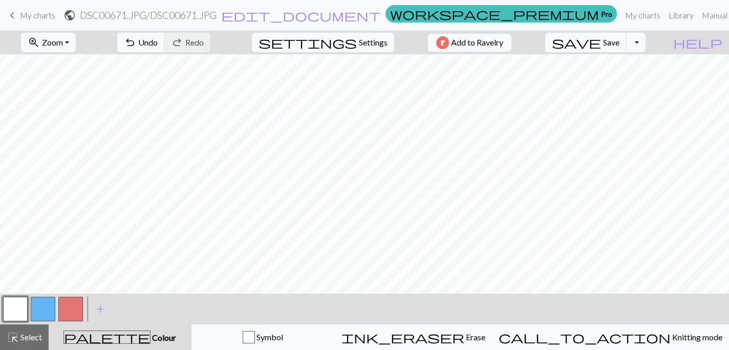
click at [19, 310] on button "button" at bounding box center [15, 309] width 25 height 25
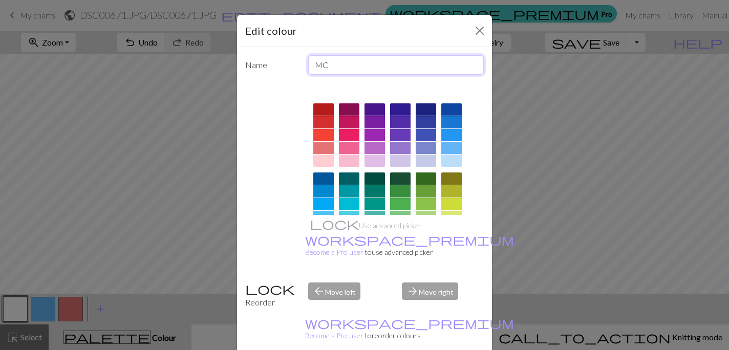
drag, startPoint x: 346, startPoint y: 57, endPoint x: 357, endPoint y: 69, distance: 15.9
click at [357, 69] on input "MC" at bounding box center [396, 64] width 176 height 19
type input "字"
type input "じ"
type input "地の色"
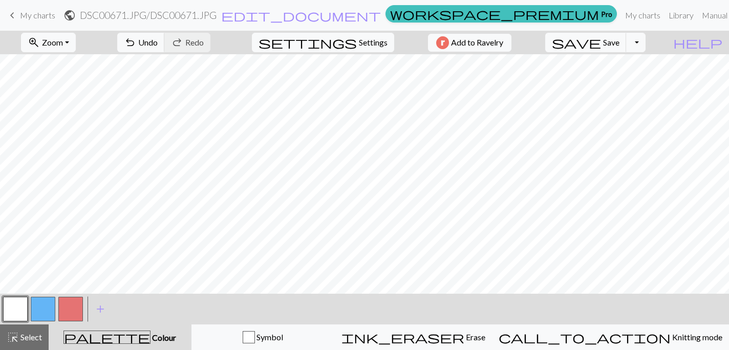
click at [81, 304] on button "button" at bounding box center [70, 309] width 25 height 25
click at [75, 305] on button "button" at bounding box center [70, 309] width 25 height 25
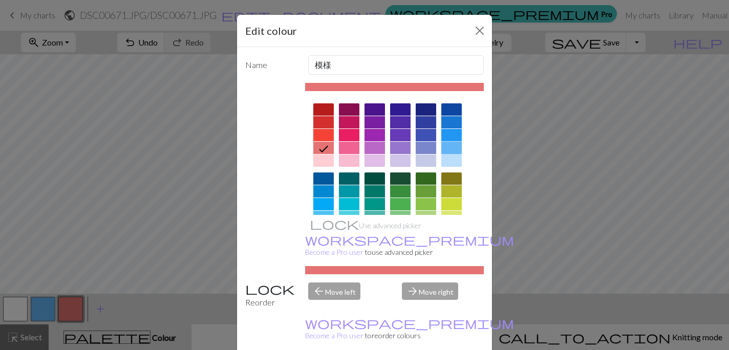
click at [454, 145] on div at bounding box center [451, 148] width 20 height 12
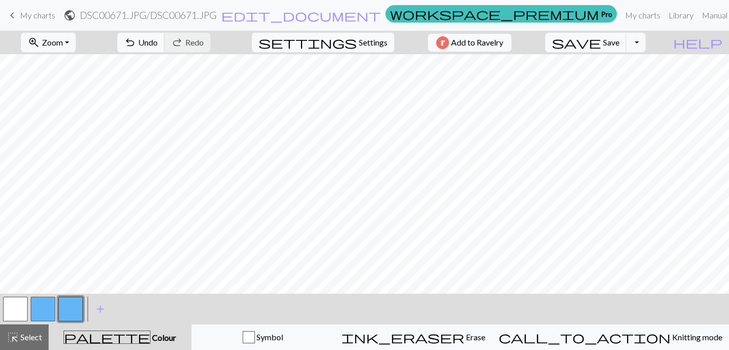
click at [620, 52] on div "save Save Save Toggle Dropdown file_copy Save a copy save_alt Download" at bounding box center [595, 43] width 116 height 24
click at [601, 49] on span "save" at bounding box center [576, 42] width 49 height 14
click at [623, 47] on button "save Save Save" at bounding box center [585, 42] width 81 height 19
